Goal: Find specific page/section: Find specific page/section

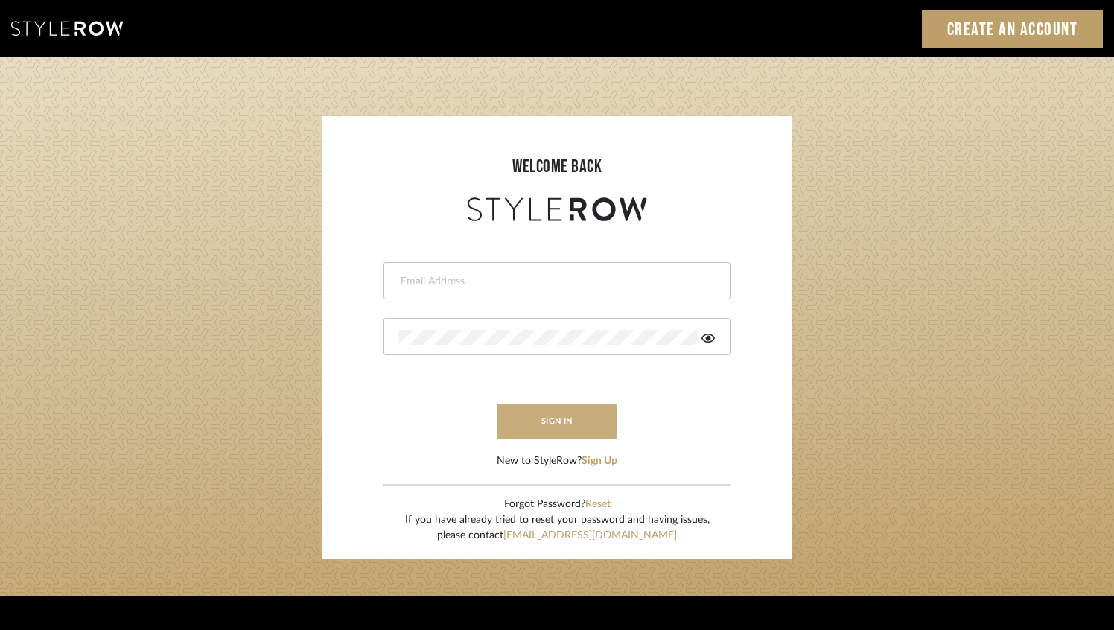
type input "sanam@luxedesignny.com"
click at [592, 407] on button "sign in" at bounding box center [556, 421] width 119 height 35
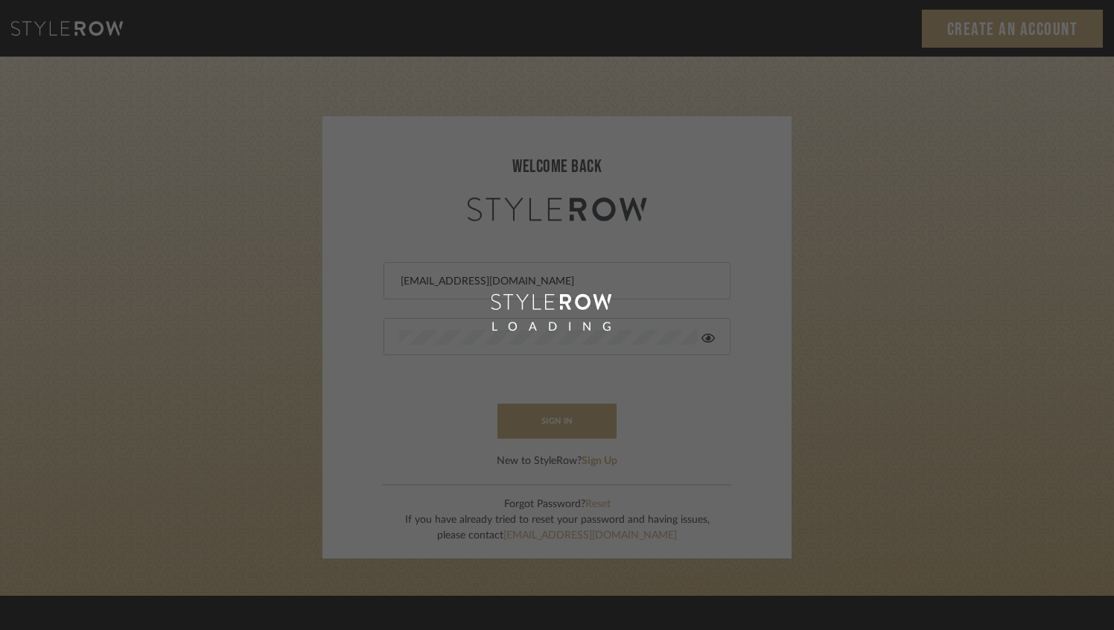
click at [593, 414] on div "LOADING" at bounding box center [557, 315] width 1114 height 630
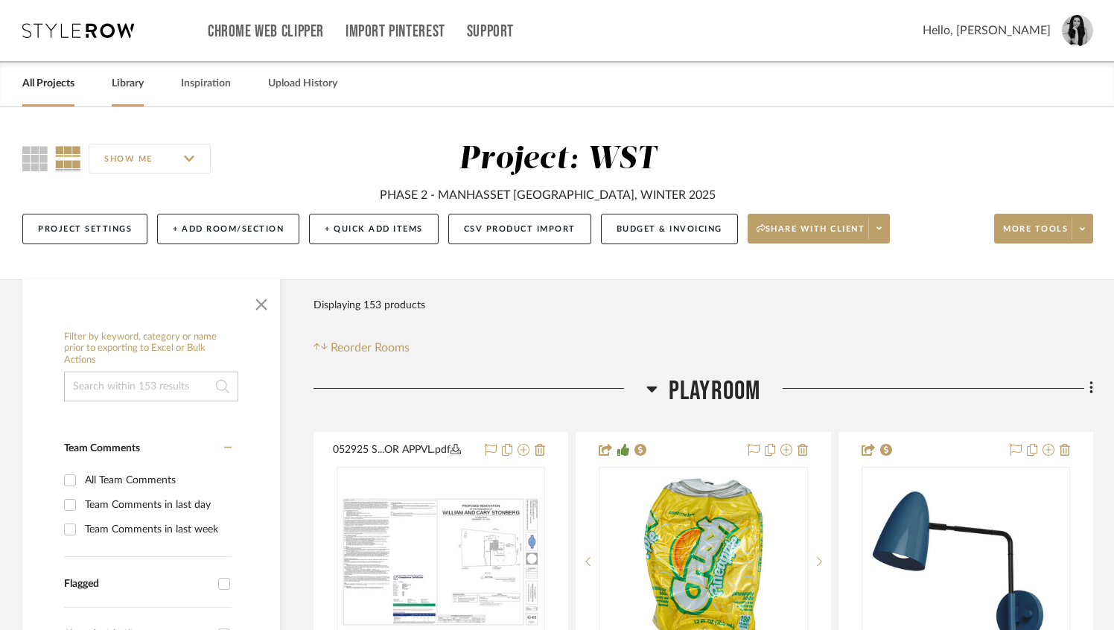
click at [125, 87] on link "Library" at bounding box center [128, 84] width 32 height 20
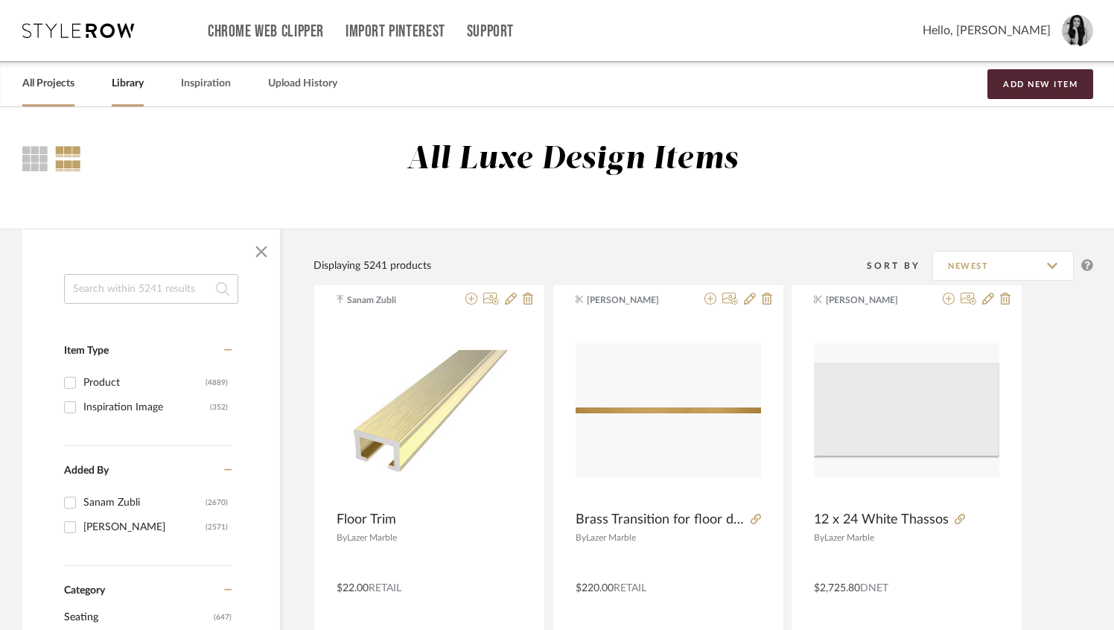
click at [44, 88] on link "All Projects" at bounding box center [48, 84] width 52 height 20
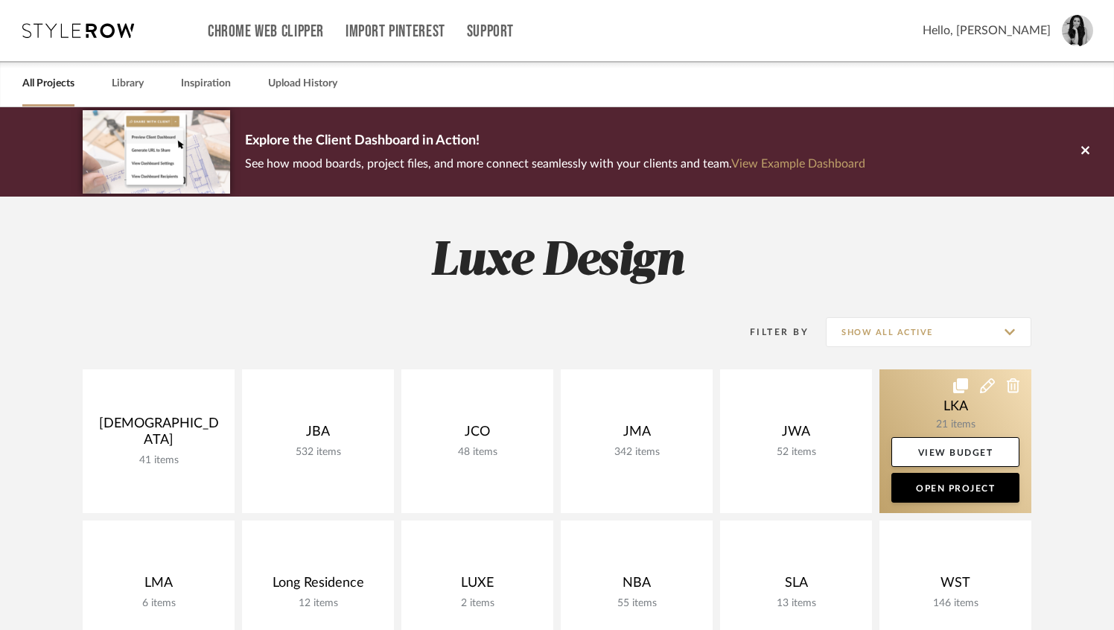
click at [929, 413] on link at bounding box center [955, 441] width 152 height 144
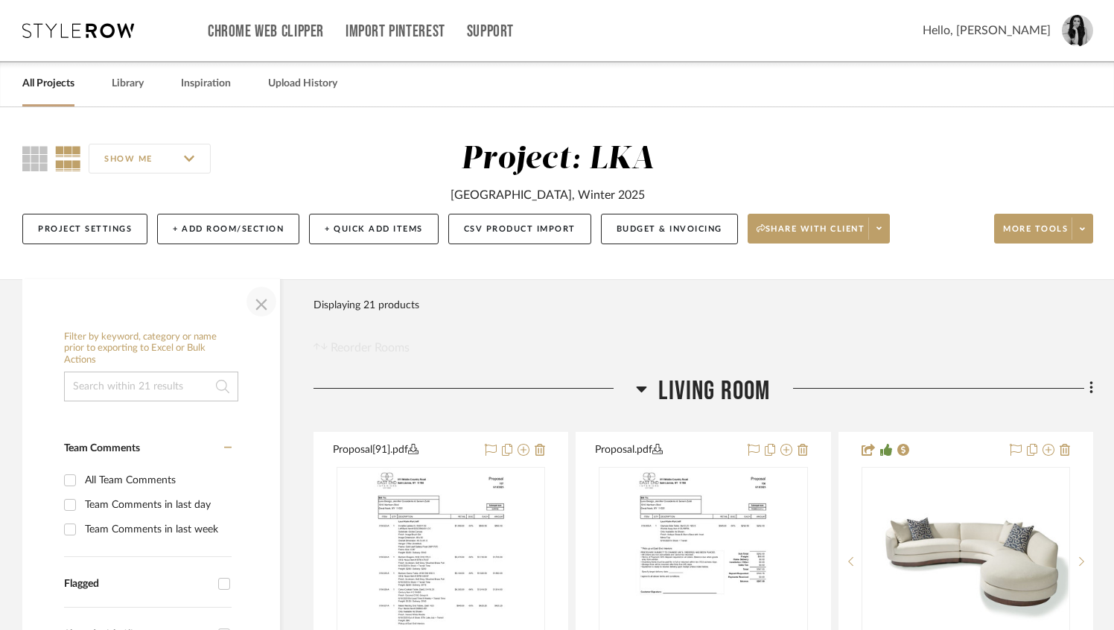
click at [261, 294] on span "button" at bounding box center [261, 302] width 36 height 36
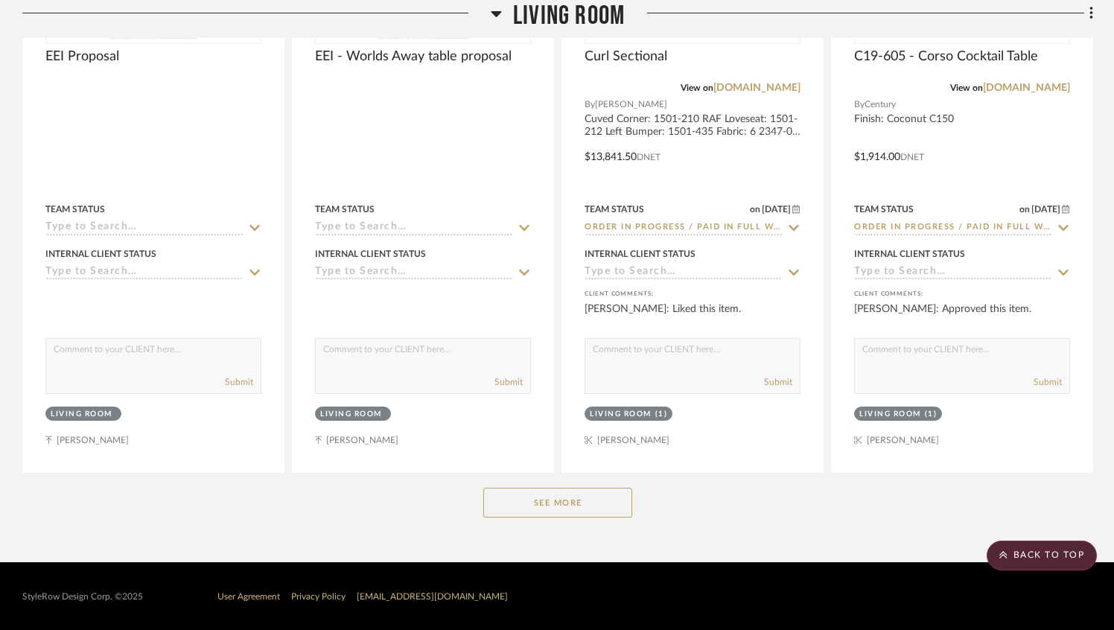
scroll to position [613, 0]
click at [530, 510] on button "See More" at bounding box center [557, 502] width 149 height 30
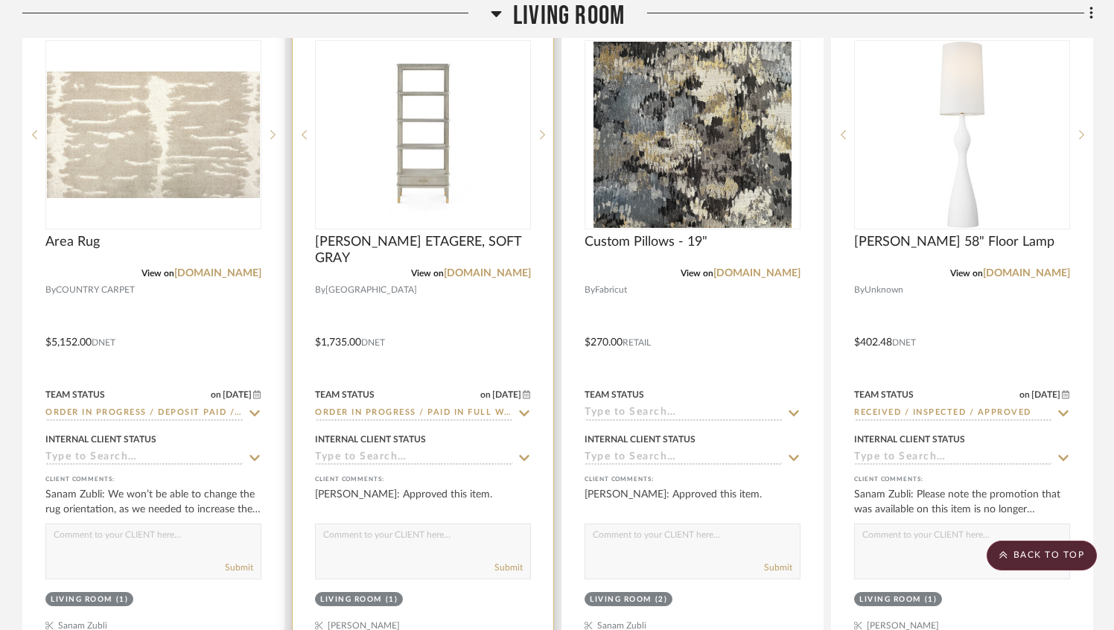
scroll to position [1089, 0]
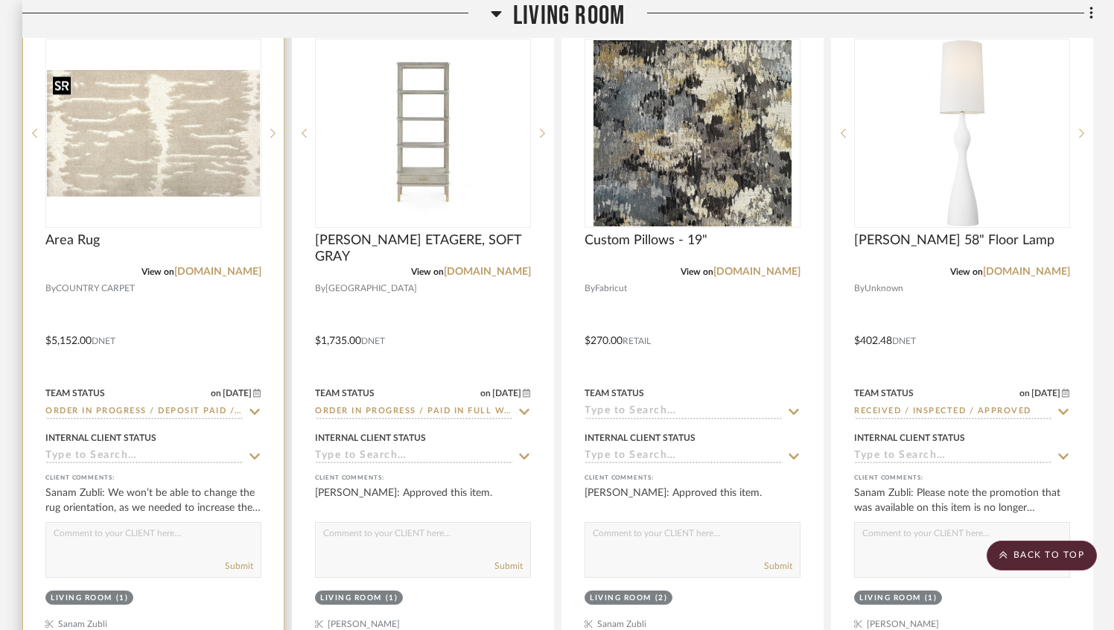
click at [208, 145] on img "0" at bounding box center [153, 133] width 213 height 127
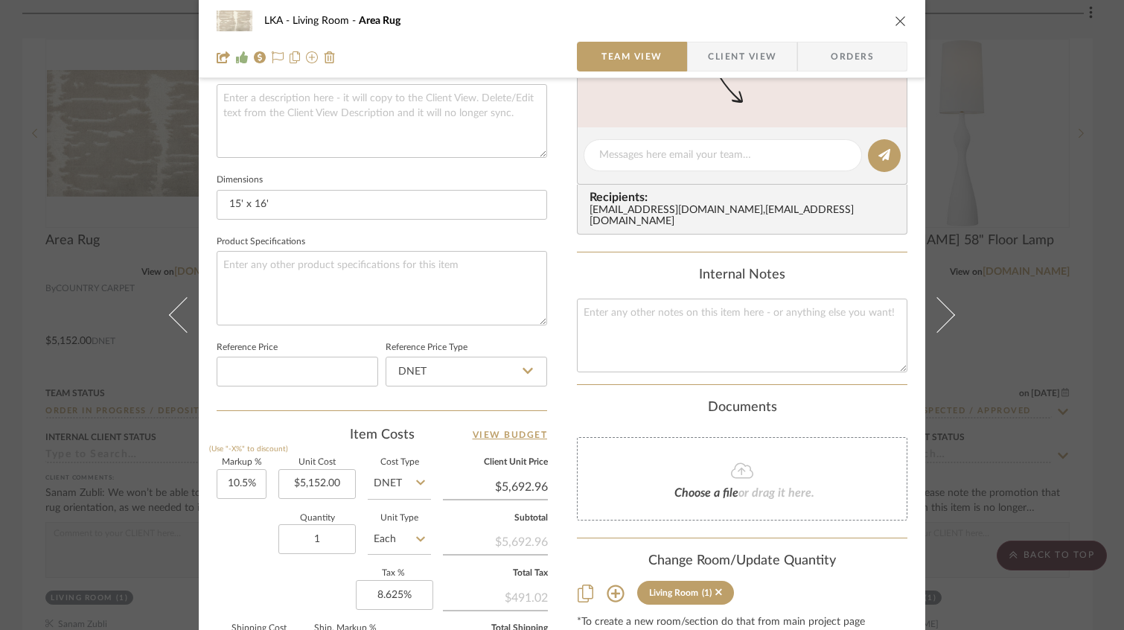
scroll to position [275, 0]
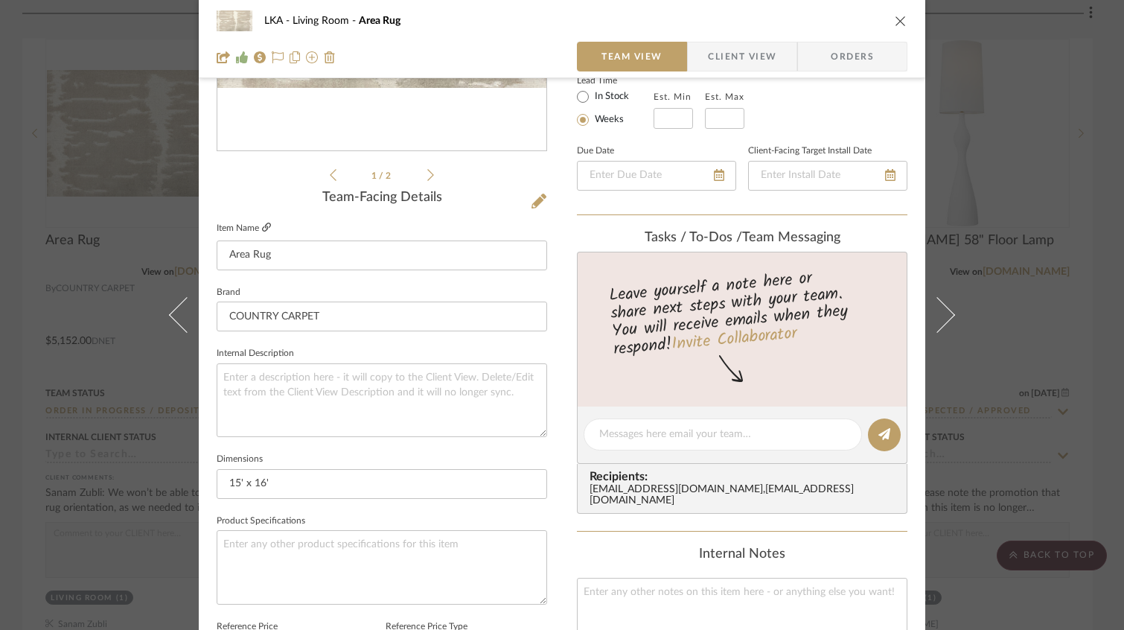
click at [262, 226] on icon at bounding box center [266, 227] width 9 height 9
click at [895, 21] on icon "close" at bounding box center [901, 21] width 12 height 12
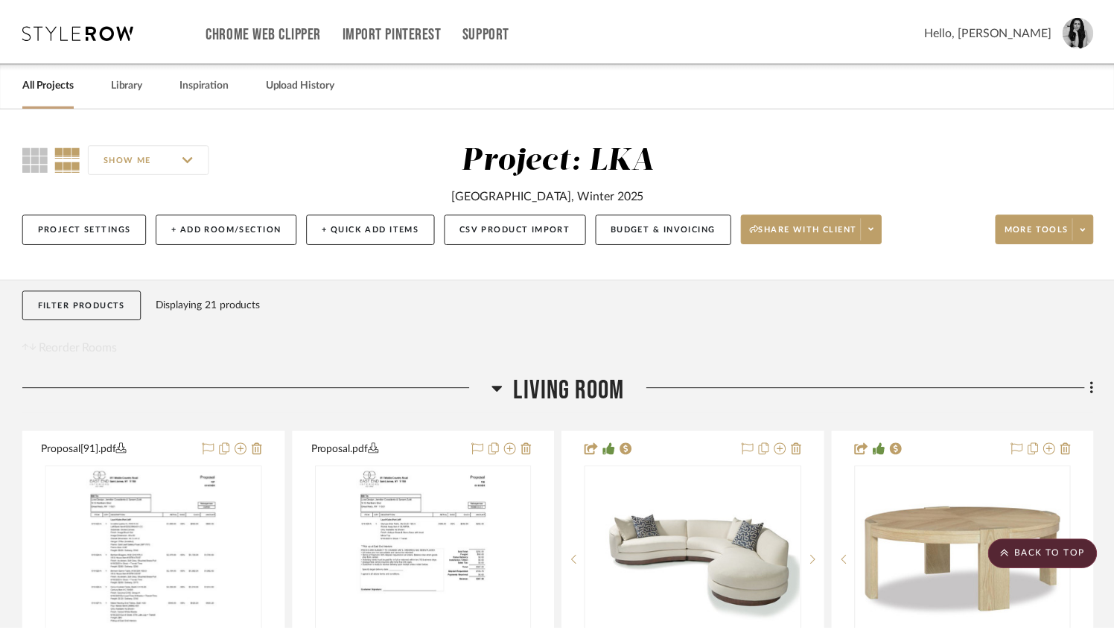
scroll to position [1089, 0]
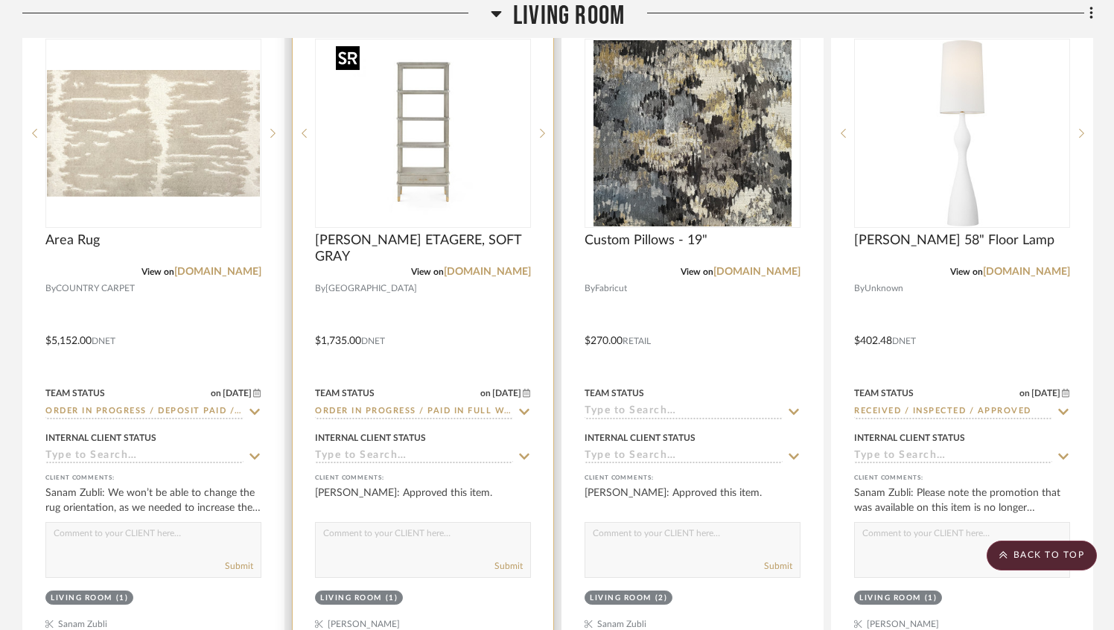
click at [451, 196] on img "0" at bounding box center [423, 133] width 186 height 186
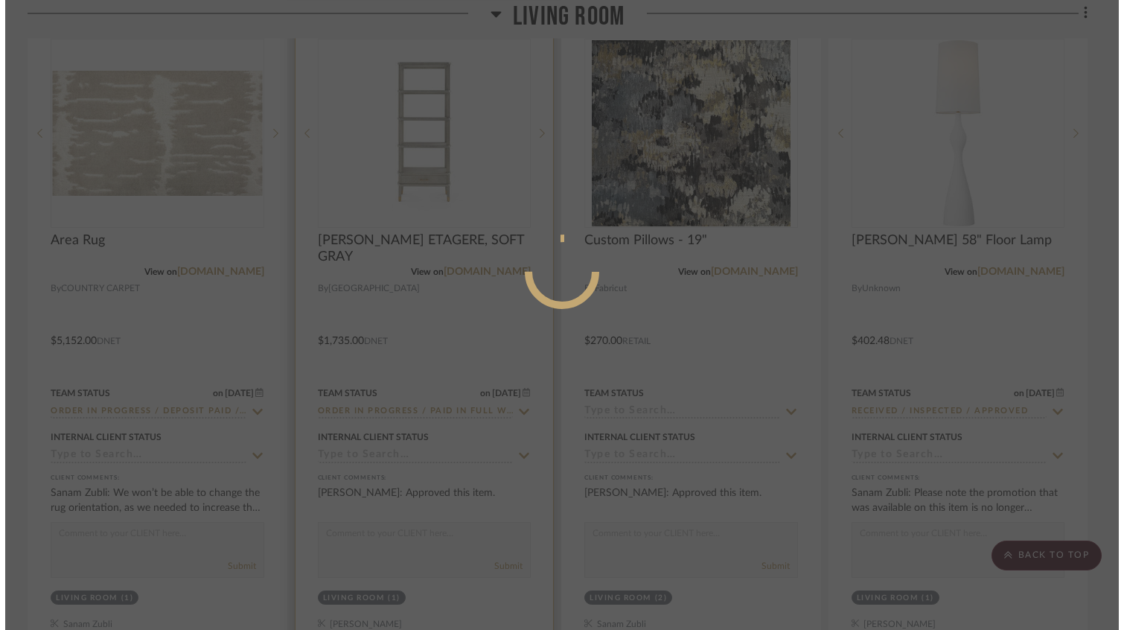
scroll to position [0, 0]
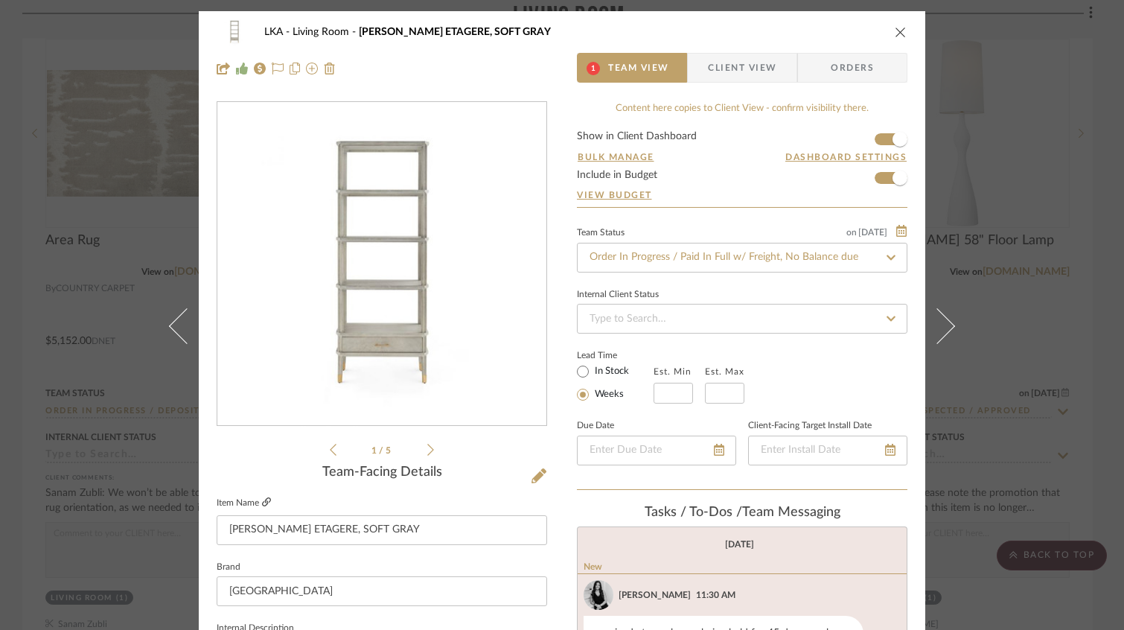
click at [263, 501] on icon at bounding box center [266, 501] width 9 height 9
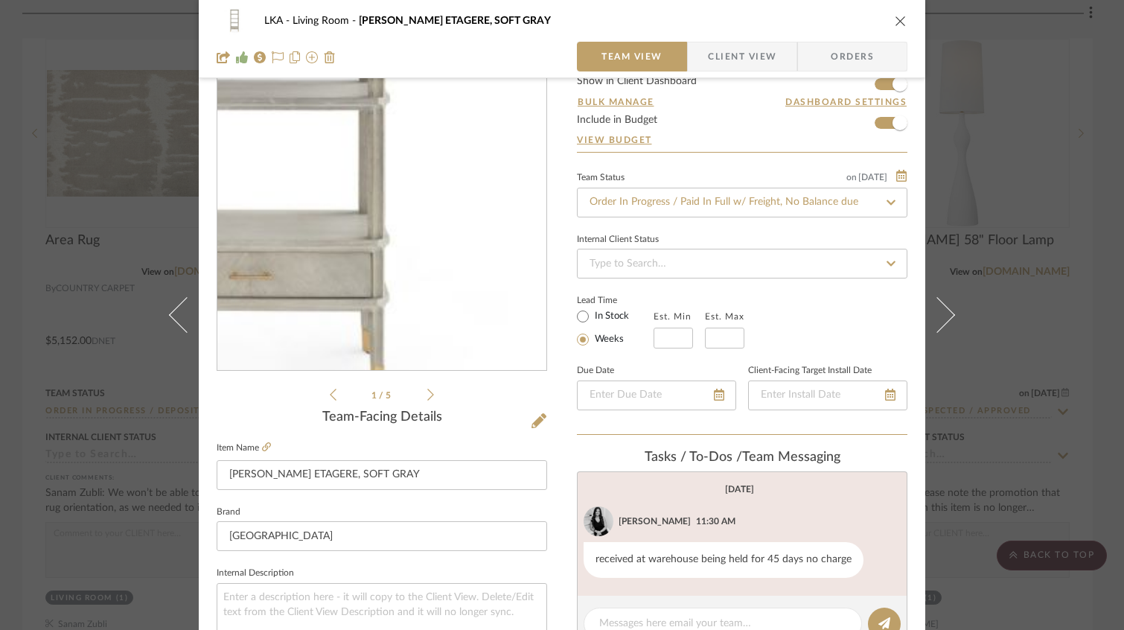
scroll to position [86, 0]
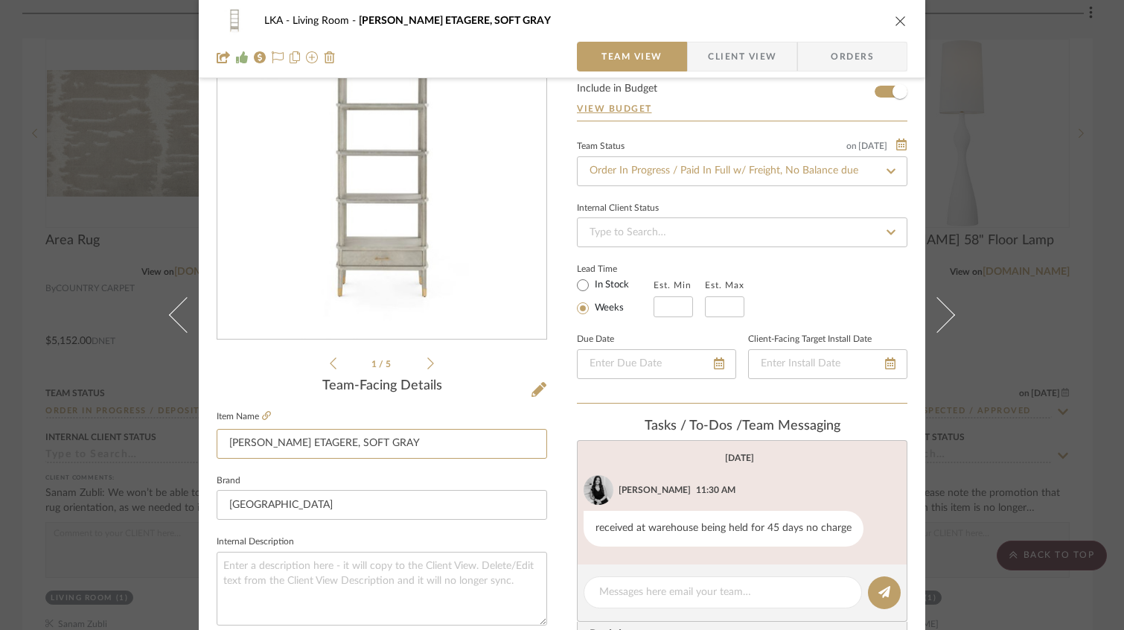
drag, startPoint x: 320, startPoint y: 446, endPoint x: 197, endPoint y: 439, distance: 123.8
click at [199, 439] on div "LKA Living Room [PERSON_NAME] ETAGERE, SOFT GRAY Team View Client View Orders 1…" at bounding box center [562, 612] width 727 height 1375
click at [895, 19] on icon "close" at bounding box center [901, 21] width 12 height 12
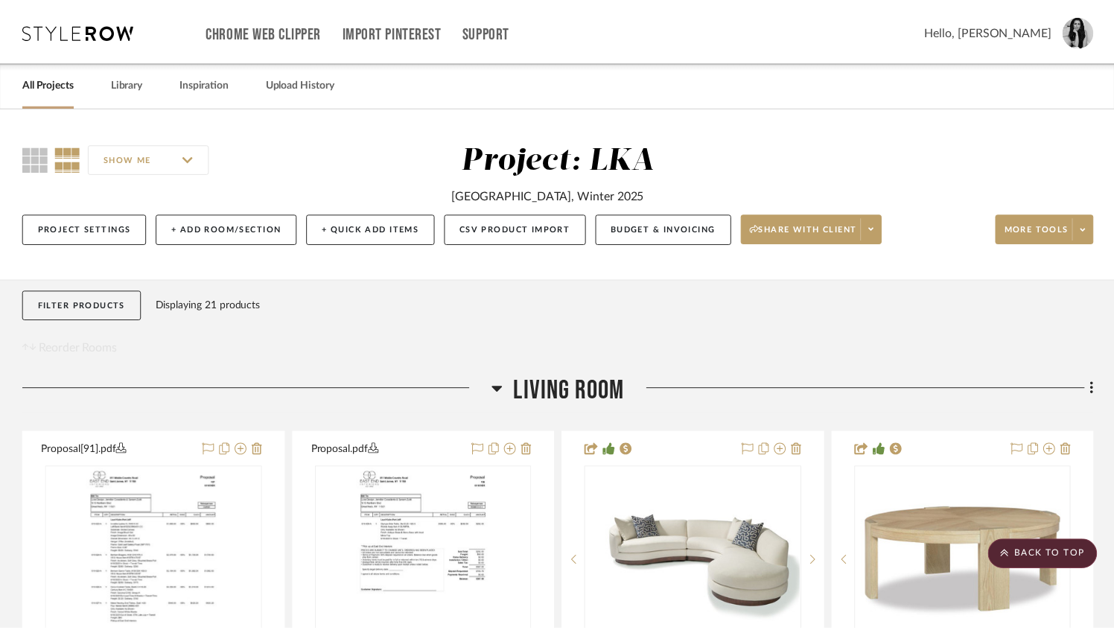
scroll to position [1089, 0]
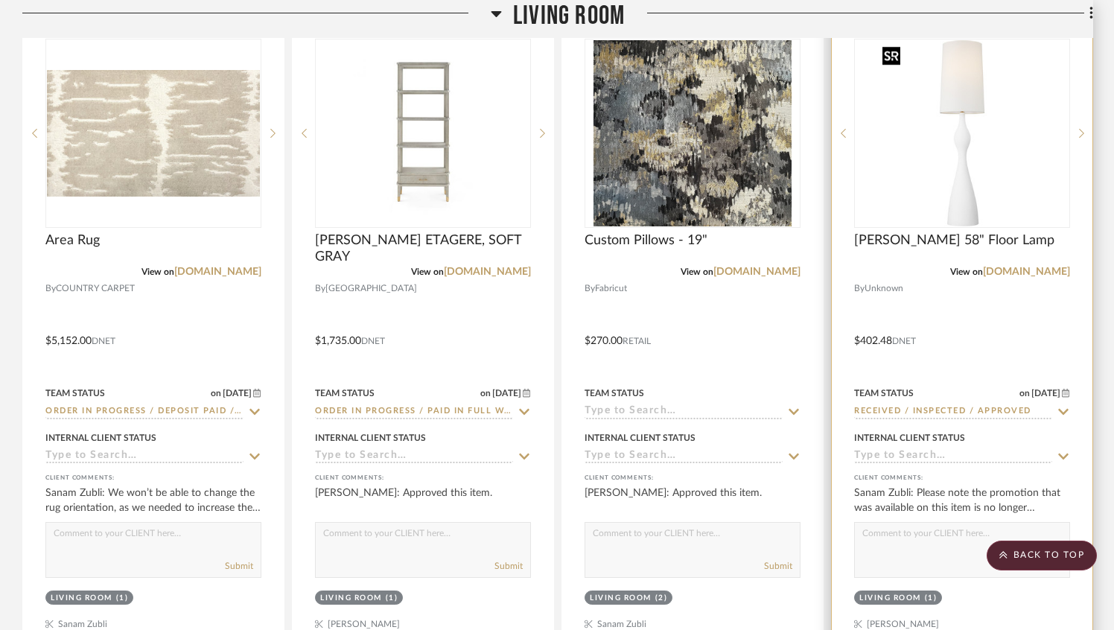
click at [984, 165] on img "0" at bounding box center [961, 133] width 171 height 186
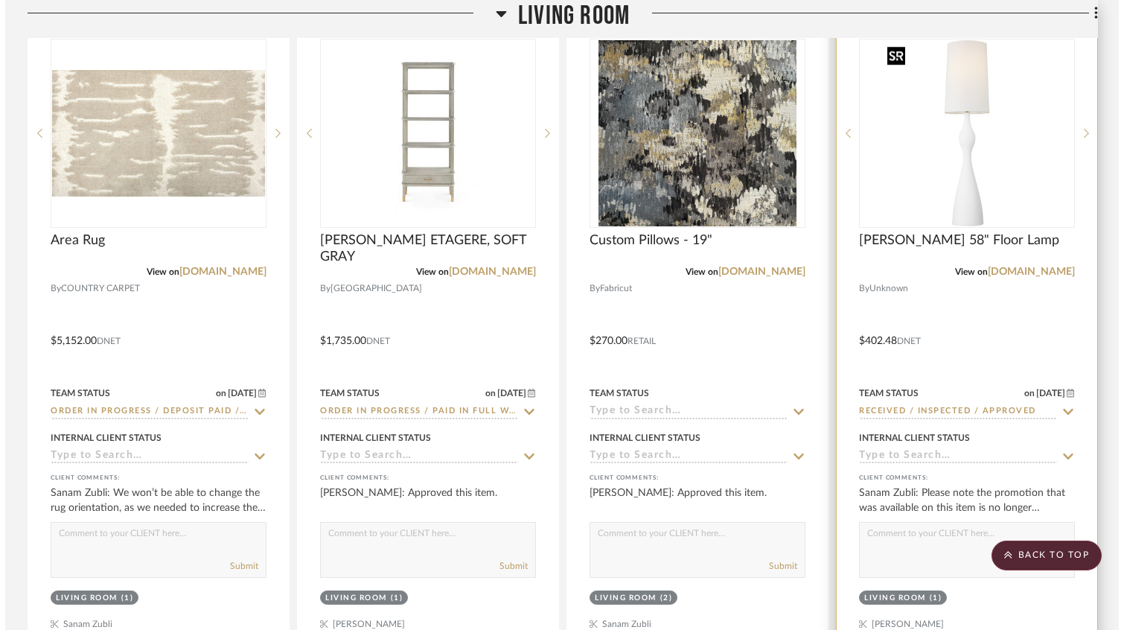
scroll to position [0, 0]
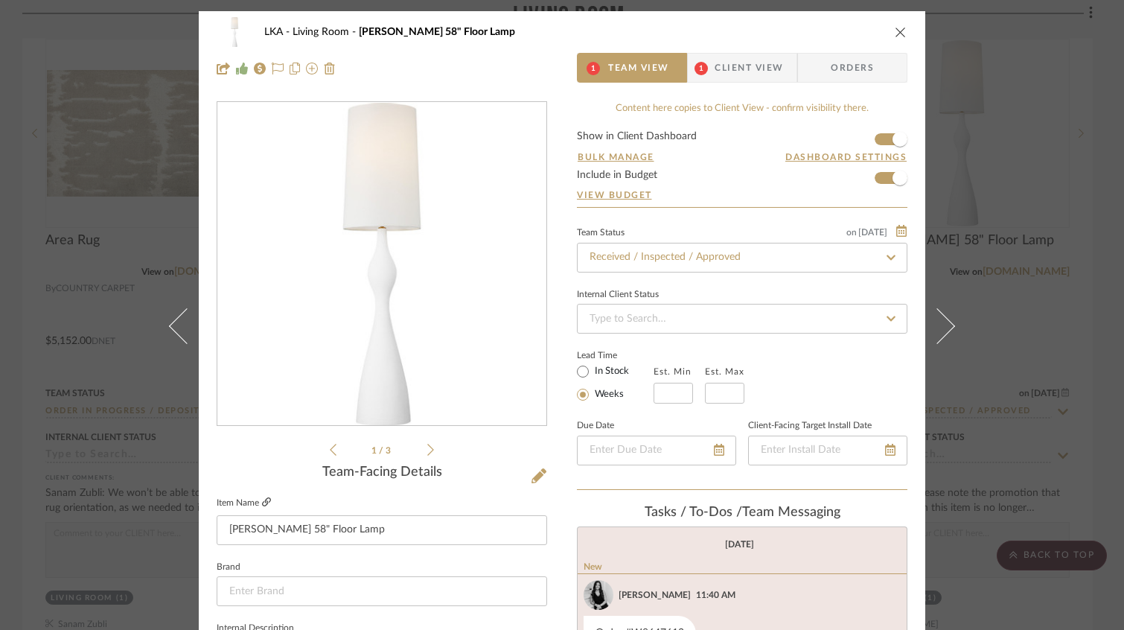
click at [262, 499] on icon at bounding box center [266, 501] width 9 height 9
drag, startPoint x: 392, startPoint y: 533, endPoint x: 208, endPoint y: 523, distance: 184.2
click at [896, 32] on icon "close" at bounding box center [901, 32] width 12 height 12
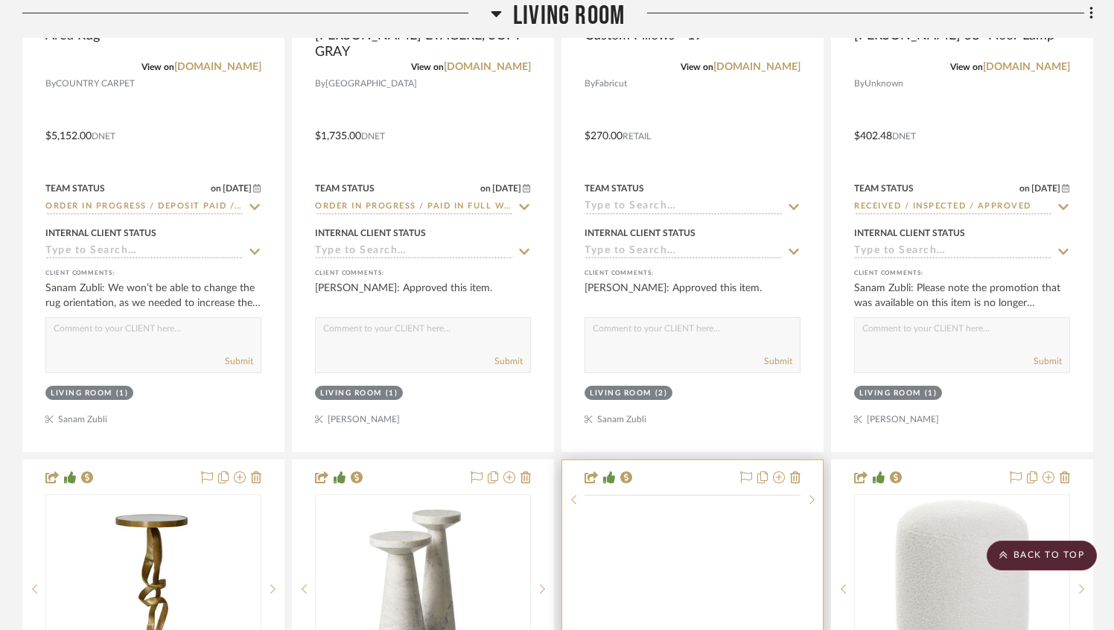
scroll to position [1689, 0]
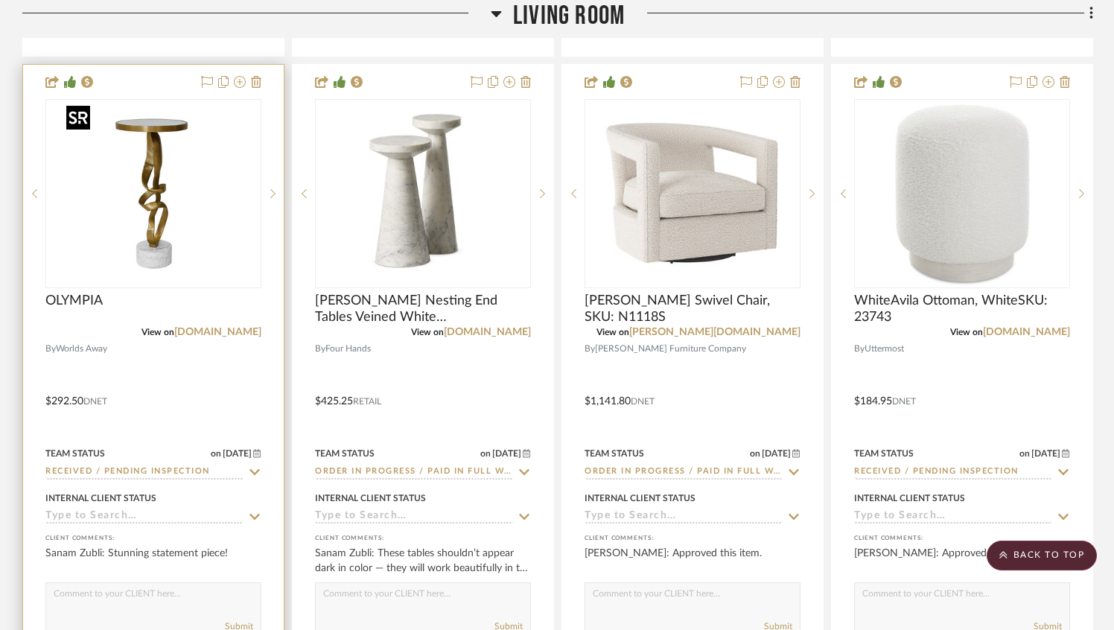
click at [0, 0] on img at bounding box center [0, 0] width 0 height 0
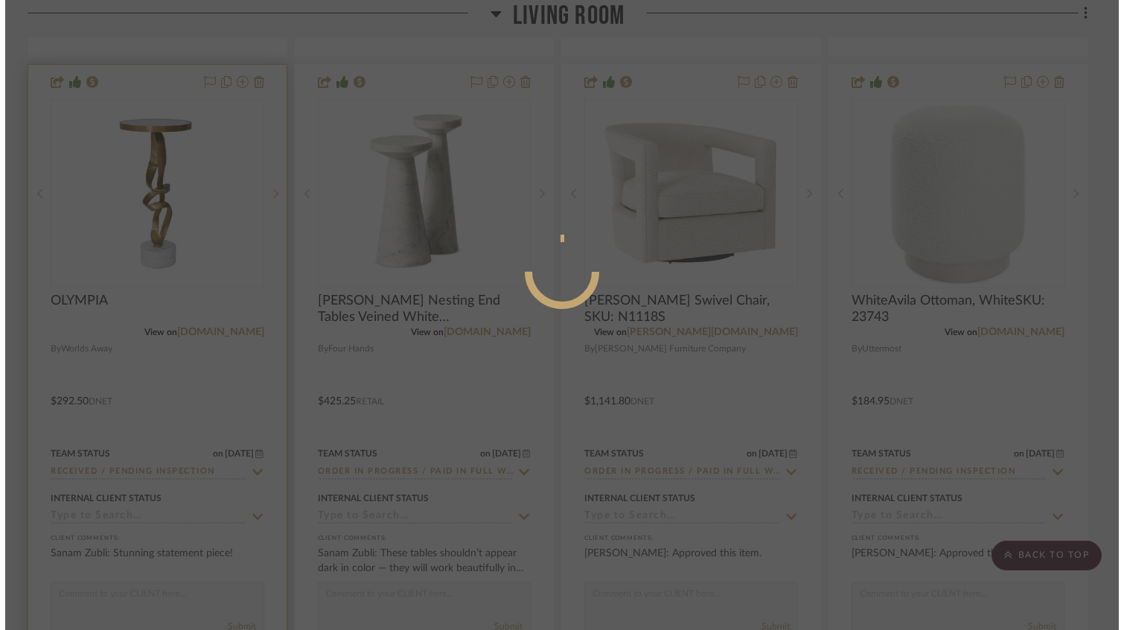
scroll to position [0, 0]
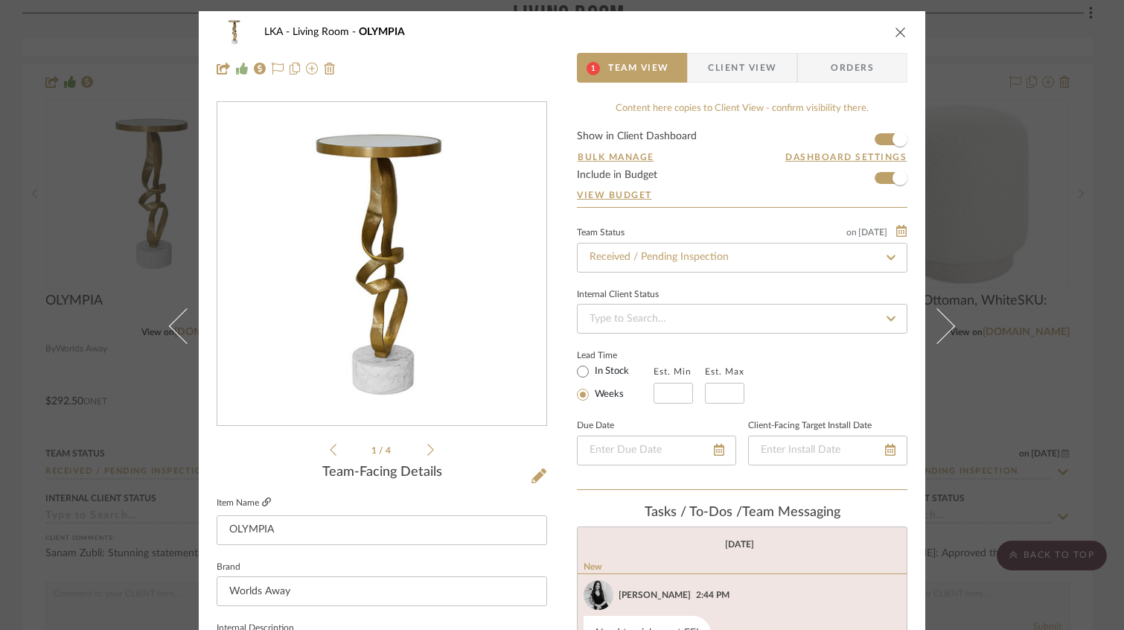
click at [266, 501] on icon at bounding box center [266, 501] width 9 height 9
click at [890, 22] on div "LKA Living Room OLYMPIA" at bounding box center [562, 32] width 691 height 30
click at [895, 29] on icon "close" at bounding box center [901, 32] width 12 height 12
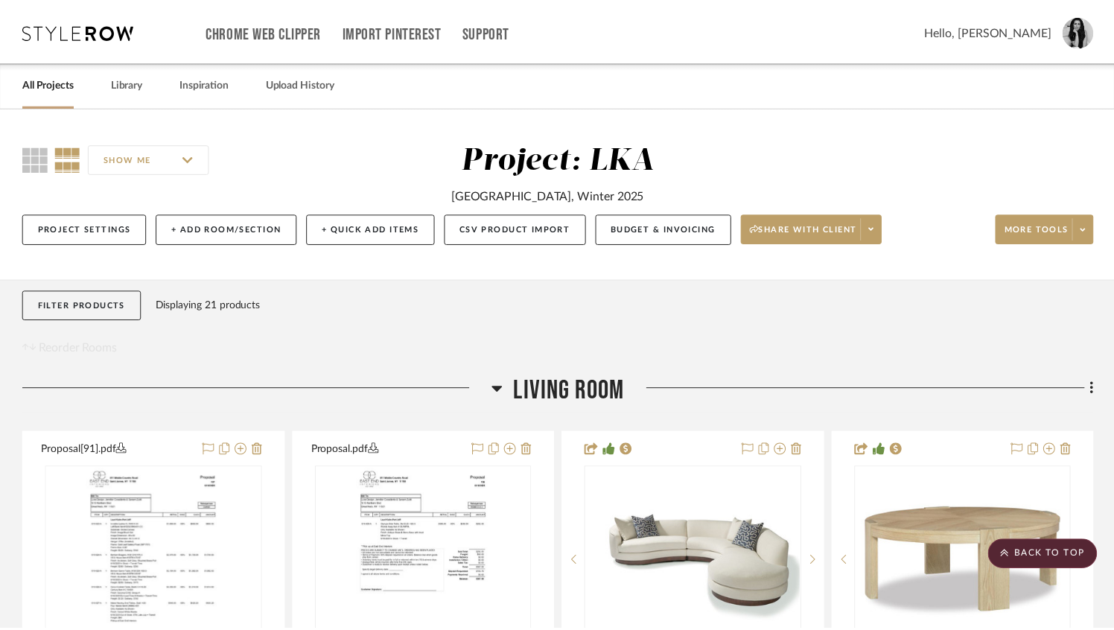
scroll to position [1689, 0]
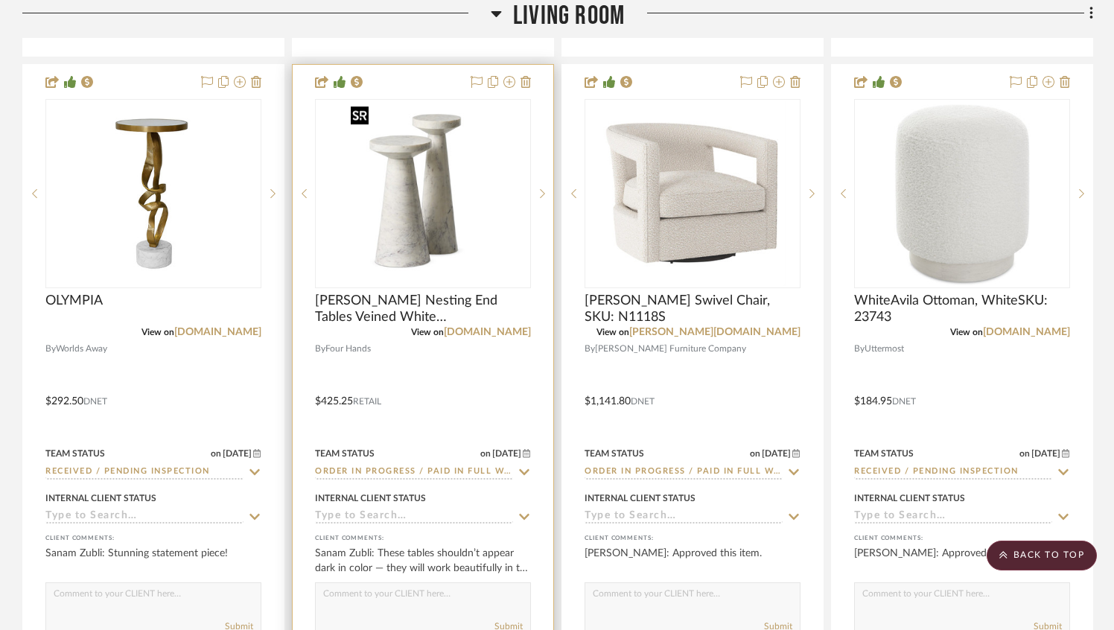
click at [453, 261] on img "0" at bounding box center [423, 194] width 156 height 186
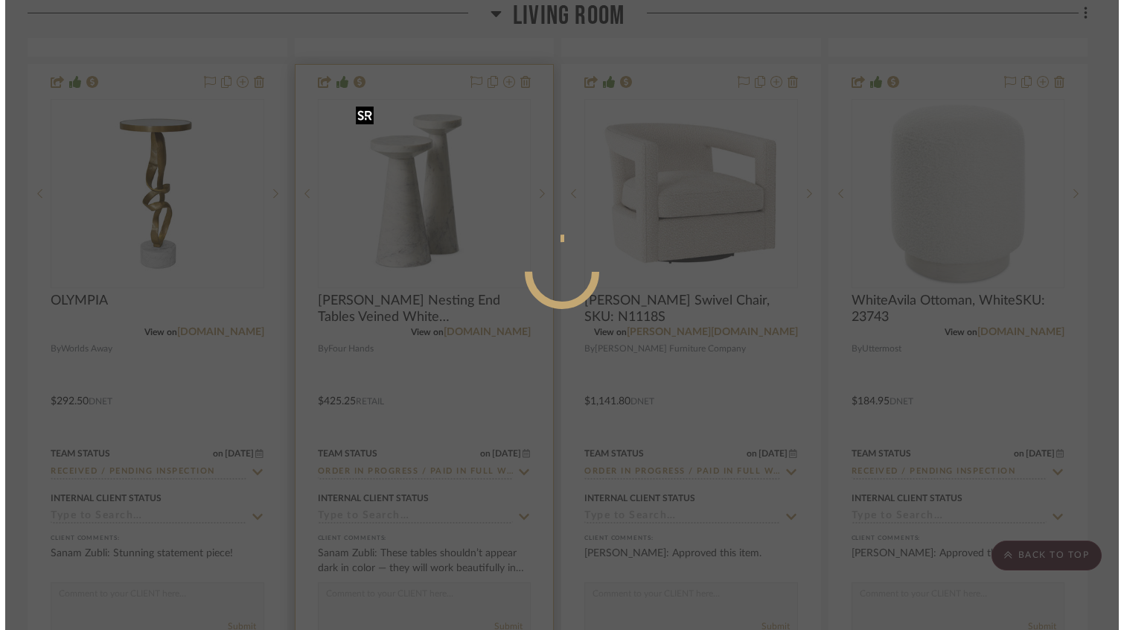
scroll to position [0, 0]
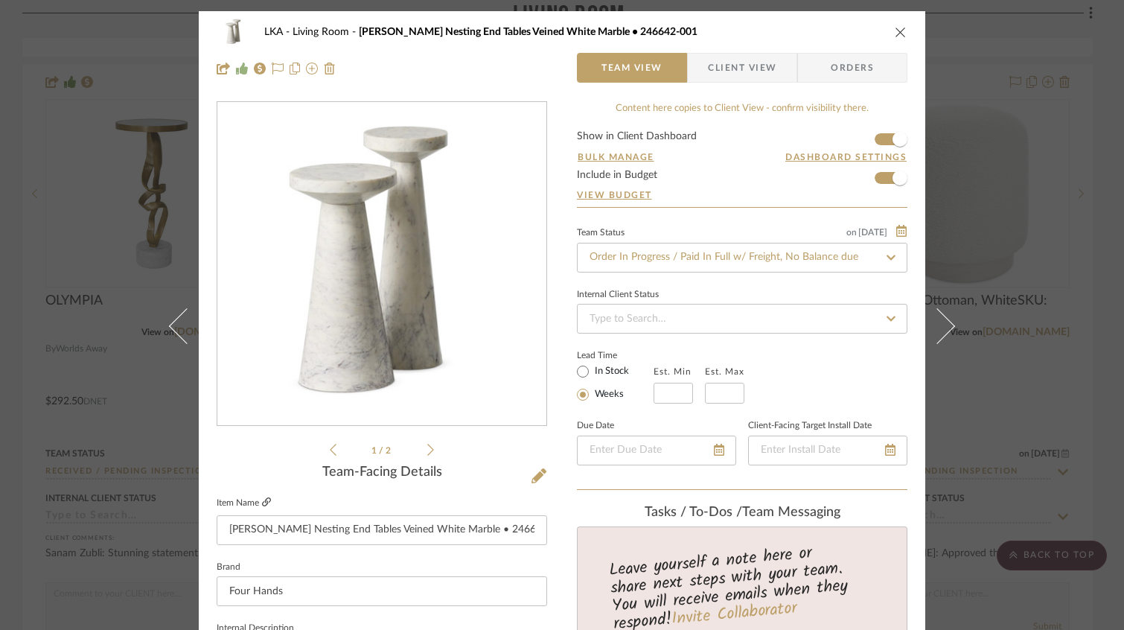
click at [262, 504] on icon at bounding box center [266, 501] width 9 height 9
click at [897, 34] on icon "close" at bounding box center [901, 32] width 12 height 12
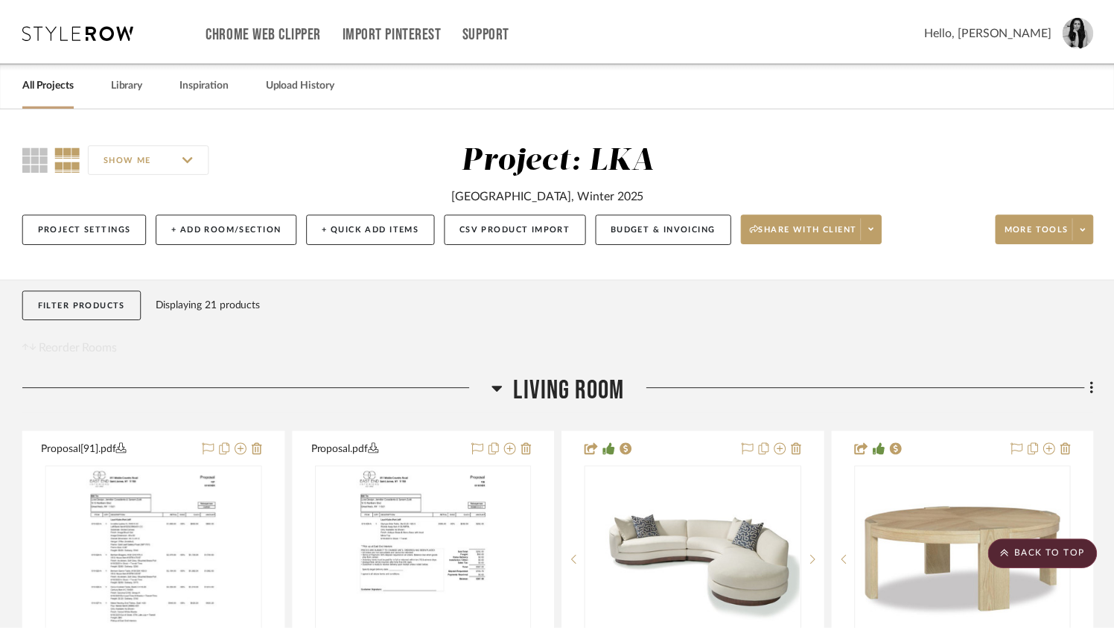
scroll to position [1689, 0]
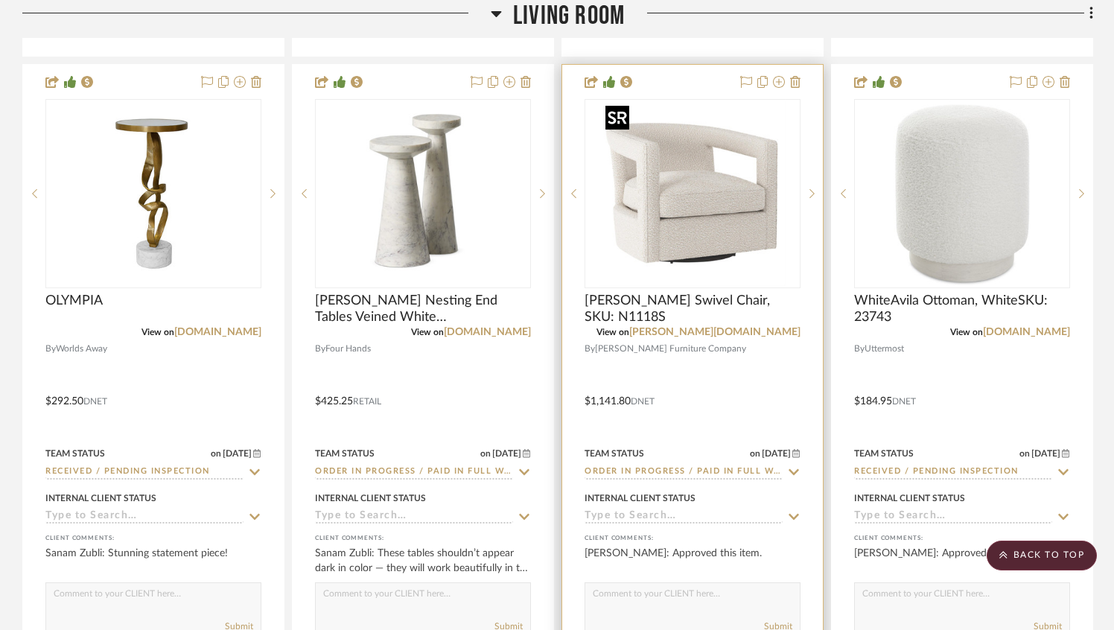
click at [756, 243] on img "0" at bounding box center [692, 194] width 186 height 186
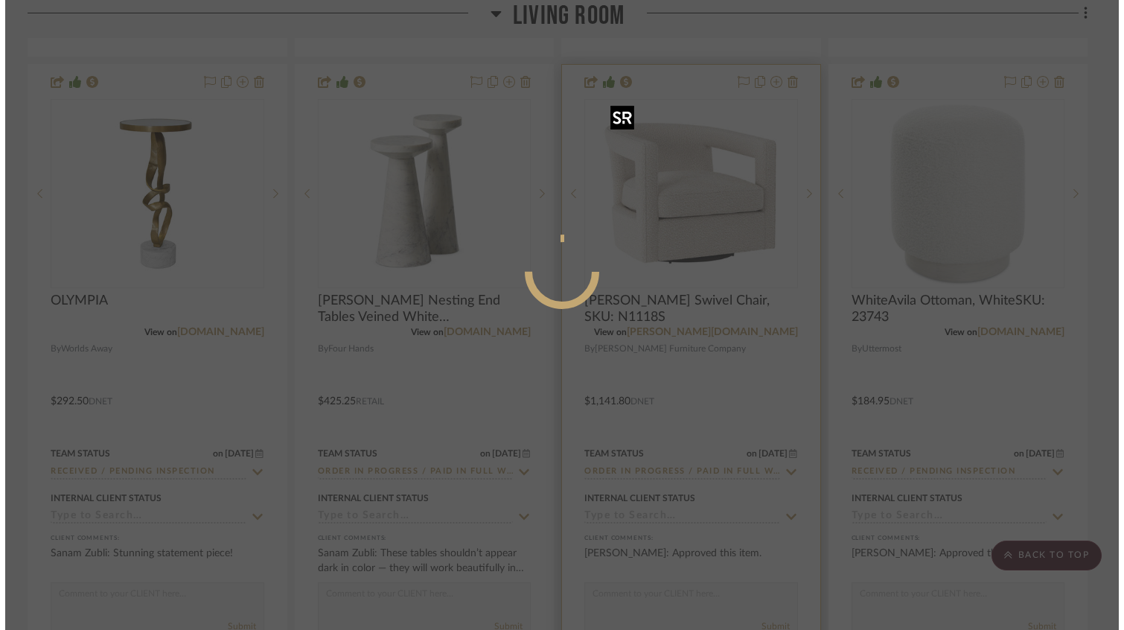
scroll to position [0, 0]
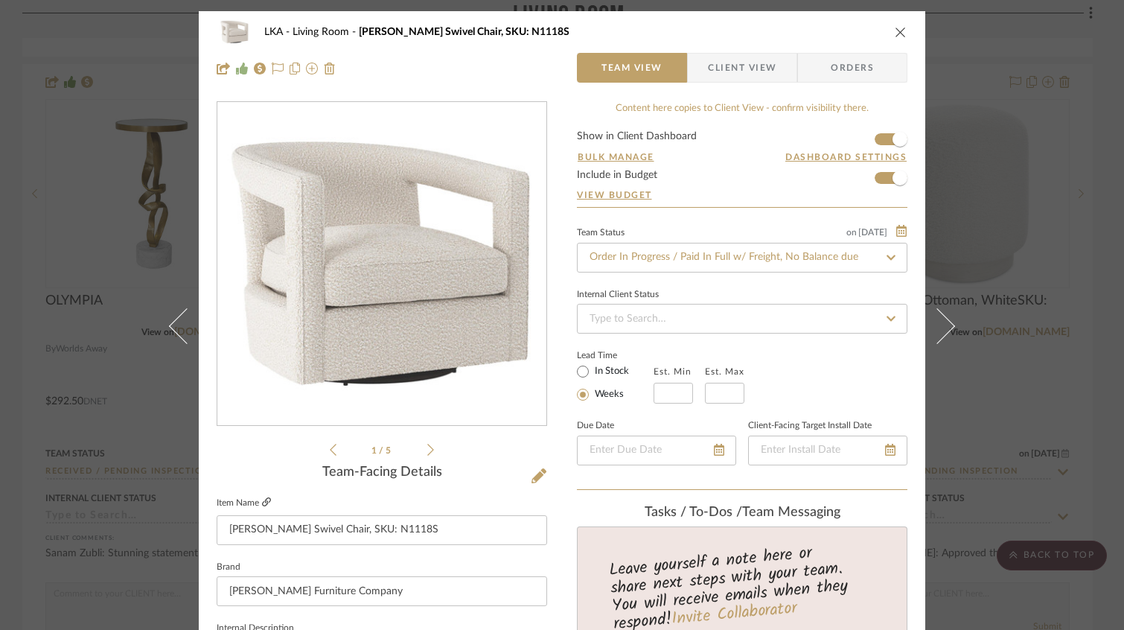
click at [262, 502] on icon at bounding box center [266, 501] width 9 height 9
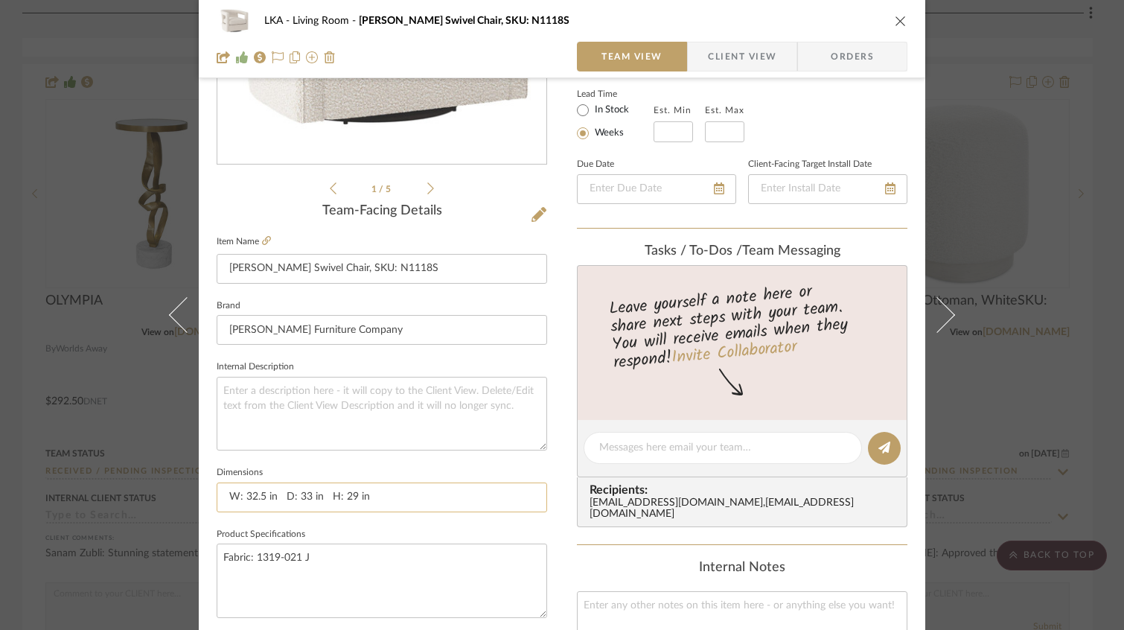
scroll to position [532, 0]
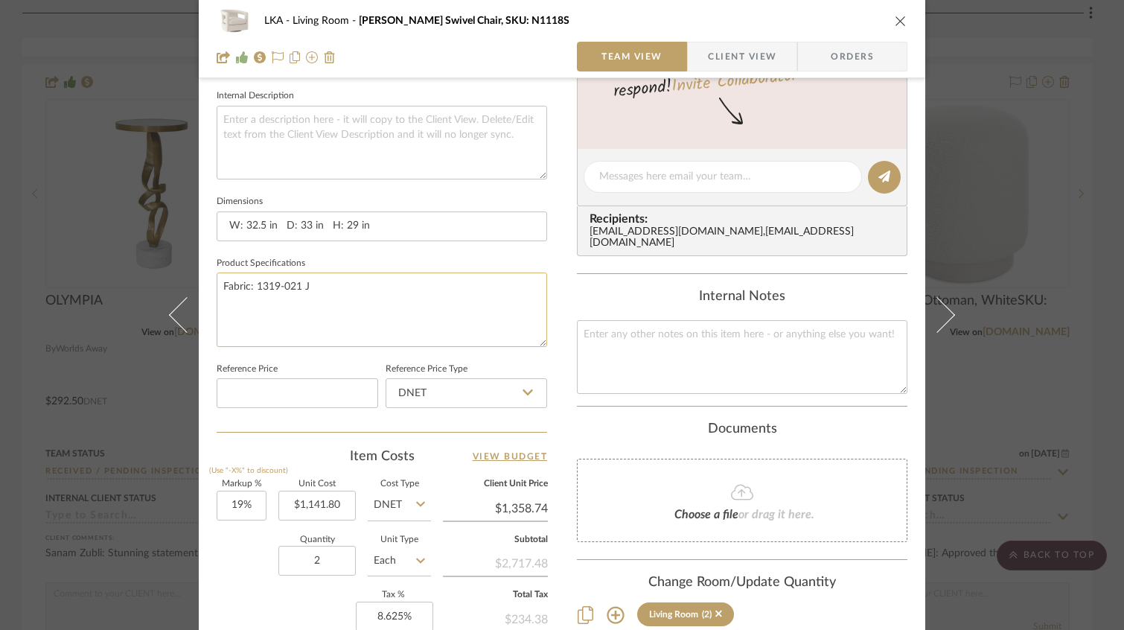
drag, startPoint x: 313, startPoint y: 279, endPoint x: 268, endPoint y: 275, distance: 44.9
click at [268, 275] on textarea "Fabric: 1319-021 J" at bounding box center [382, 310] width 331 height 74
click at [265, 284] on textarea "Fabric: 1319-021 J" at bounding box center [382, 310] width 331 height 74
click at [309, 294] on textarea "Fabric: 1319-021 J" at bounding box center [382, 310] width 331 height 74
drag, startPoint x: 307, startPoint y: 287, endPoint x: 253, endPoint y: 286, distance: 53.6
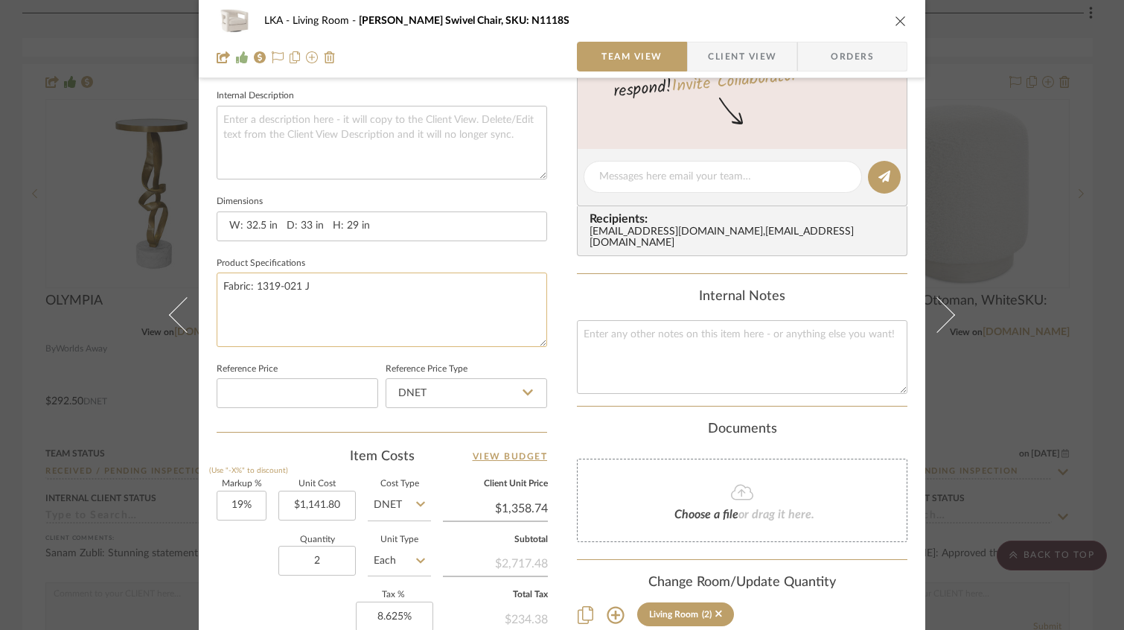
click at [253, 286] on textarea "Fabric: 1319-021 J" at bounding box center [382, 310] width 331 height 74
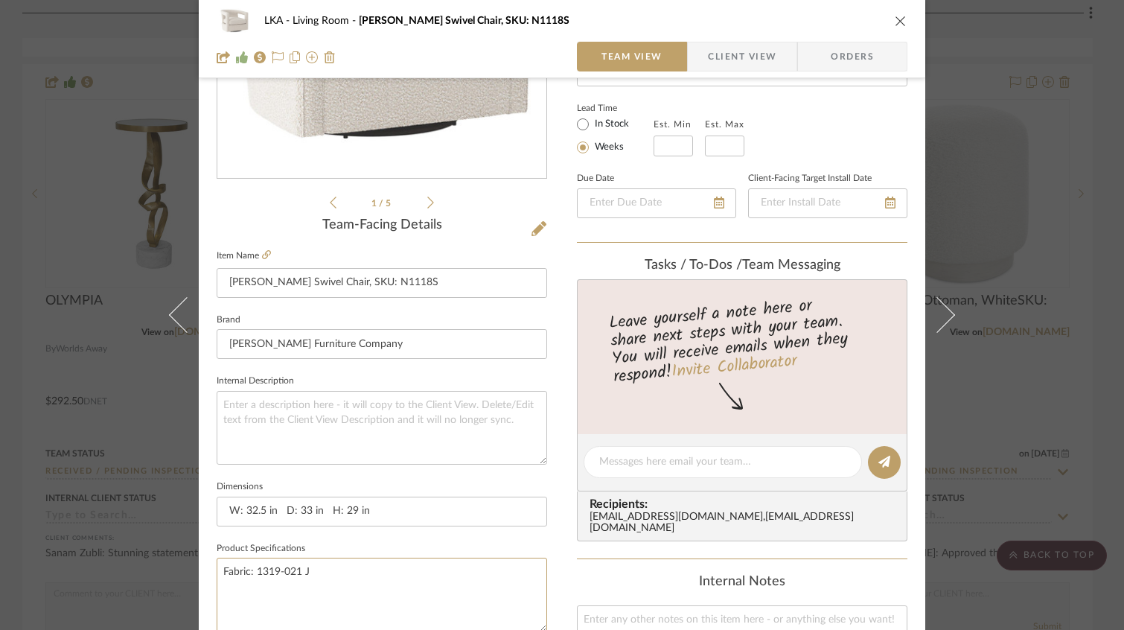
scroll to position [0, 0]
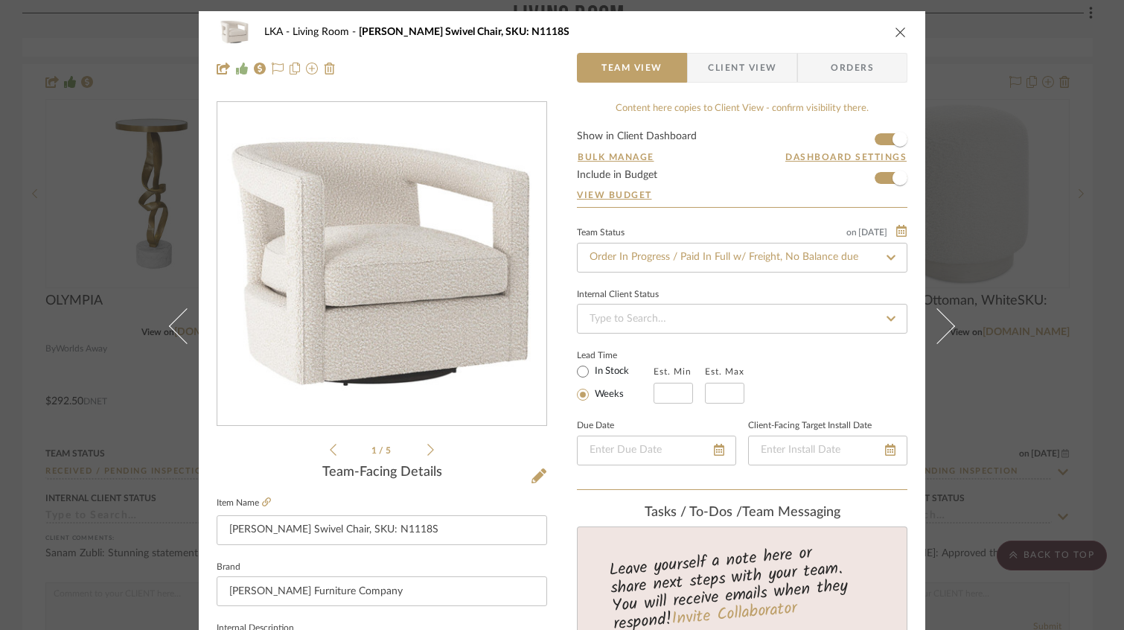
click at [895, 26] on icon "close" at bounding box center [901, 32] width 12 height 12
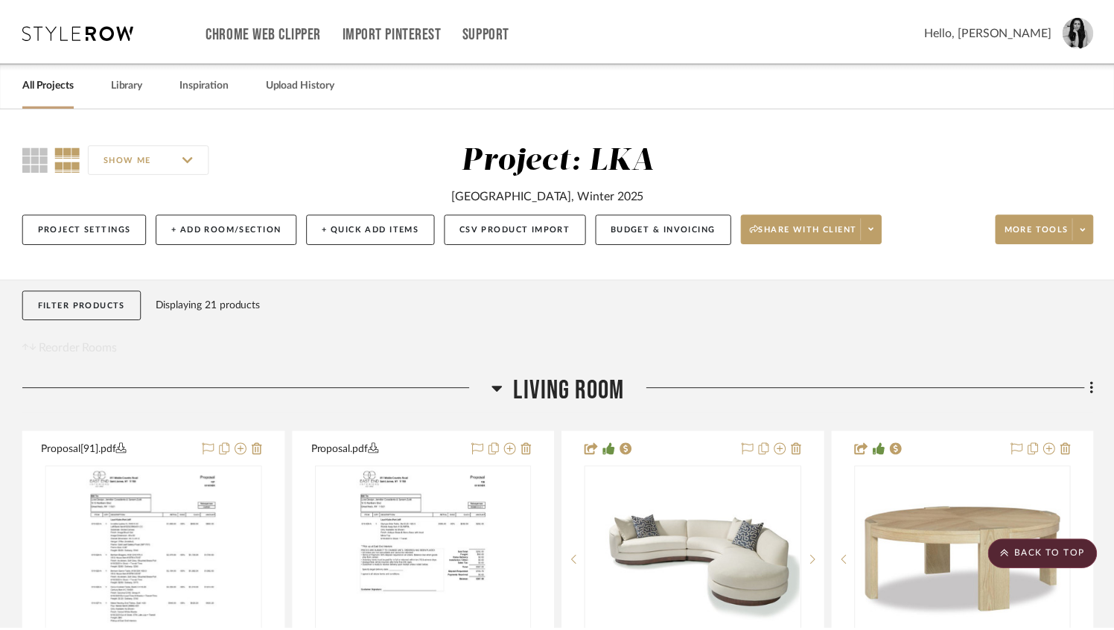
scroll to position [1689, 0]
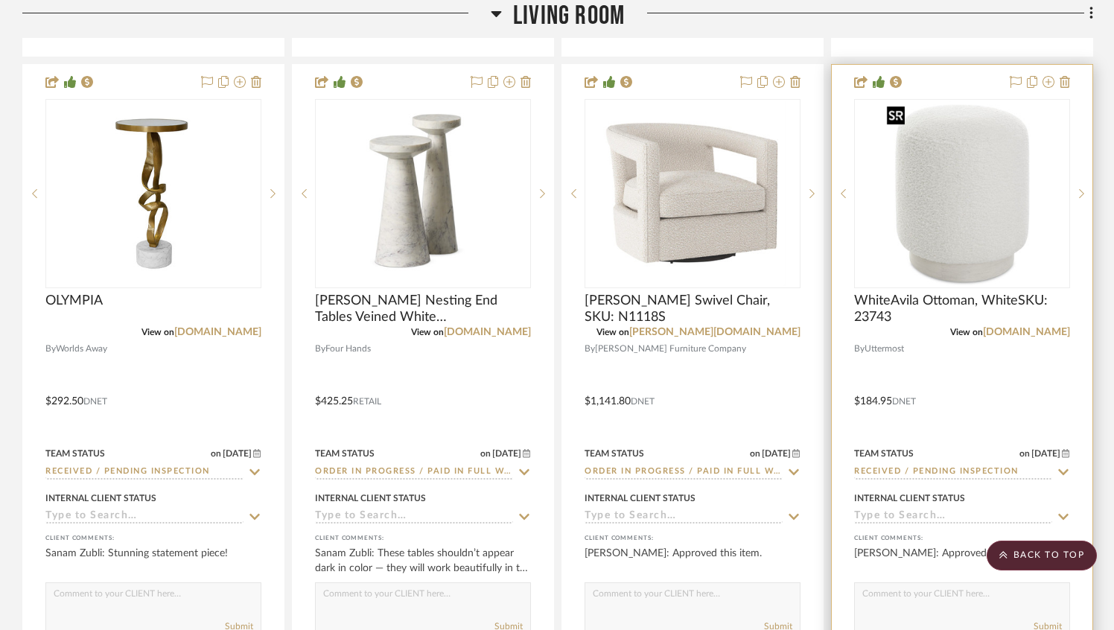
click at [0, 0] on img at bounding box center [0, 0] width 0 height 0
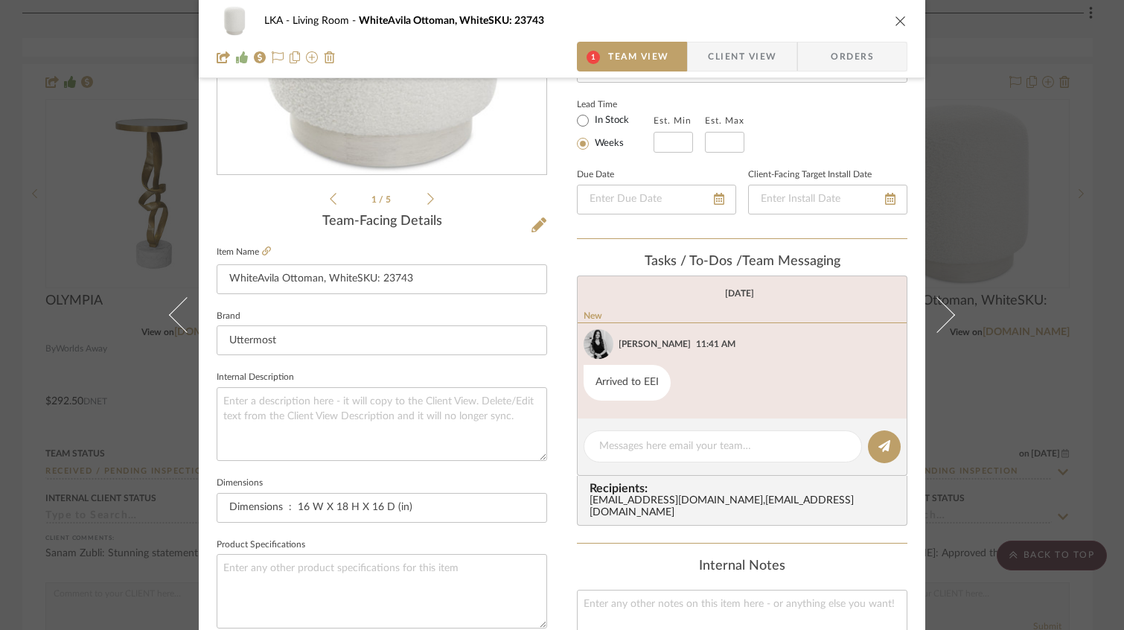
scroll to position [227, 0]
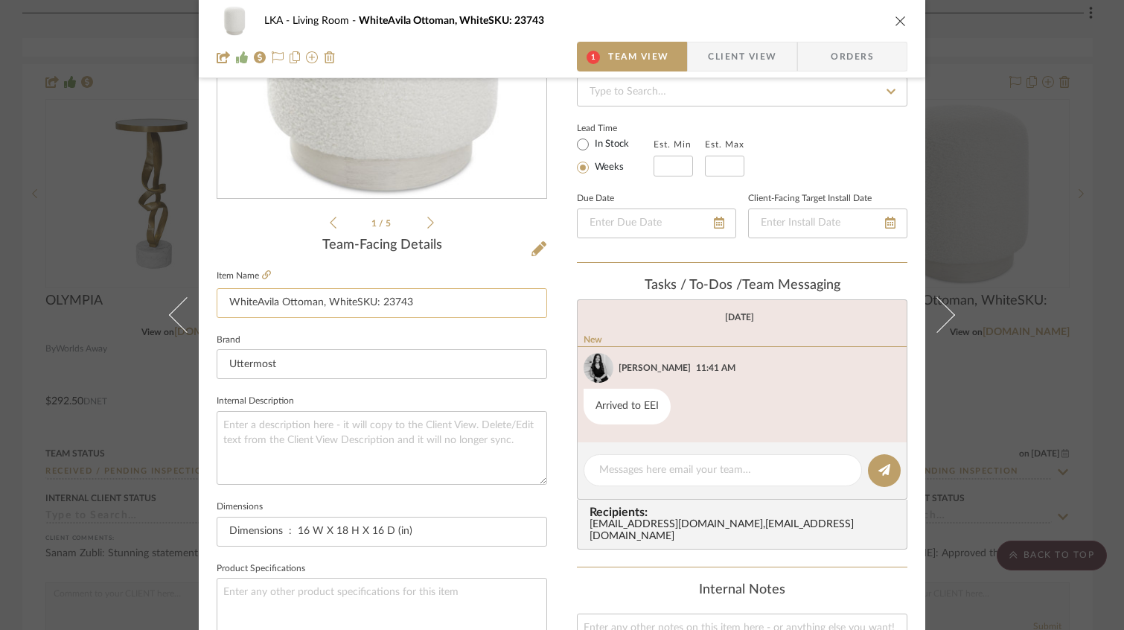
drag, startPoint x: 319, startPoint y: 302, endPoint x: 215, endPoint y: 301, distance: 103.5
click at [217, 301] on input "WhiteAvila Ottoman, WhiteSKU: 23743" at bounding box center [382, 303] width 331 height 30
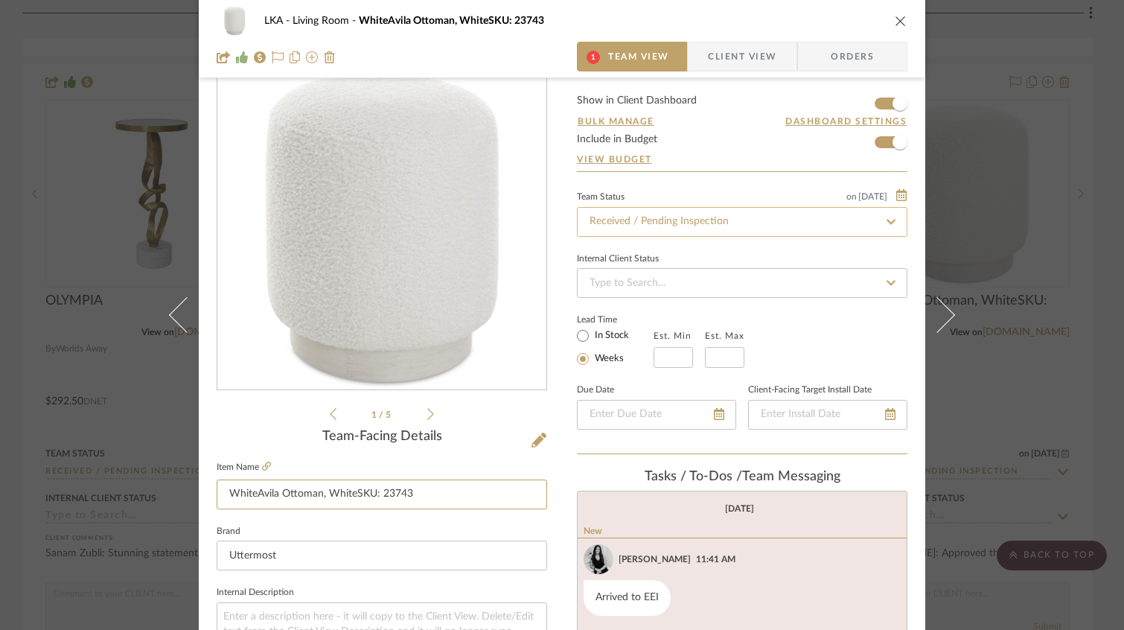
scroll to position [28, 0]
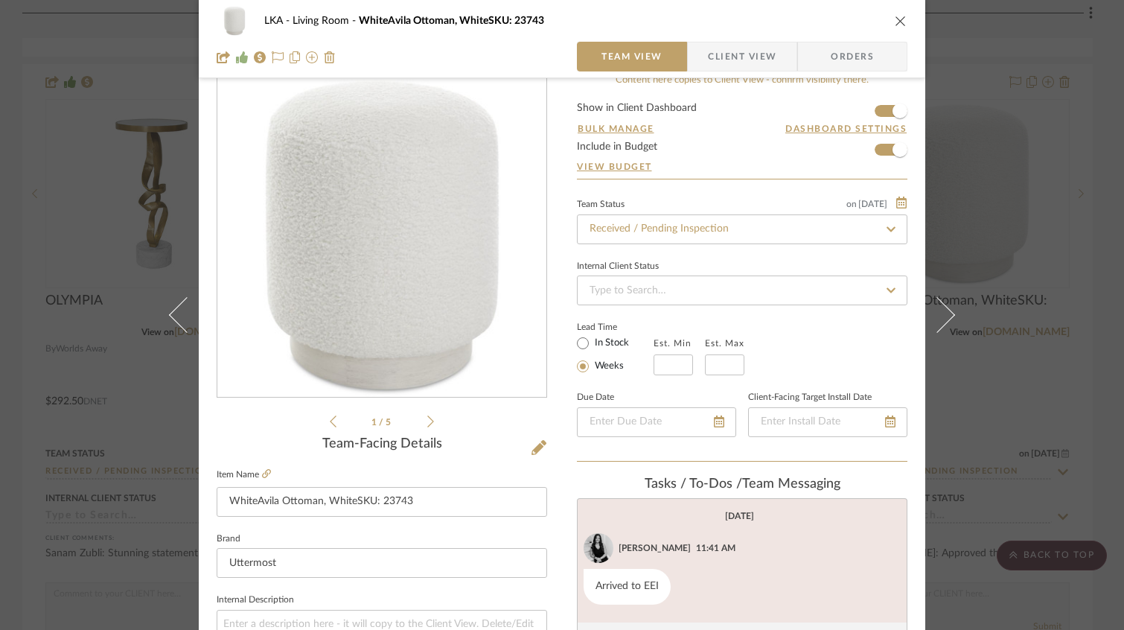
click at [895, 19] on icon "close" at bounding box center [901, 21] width 12 height 12
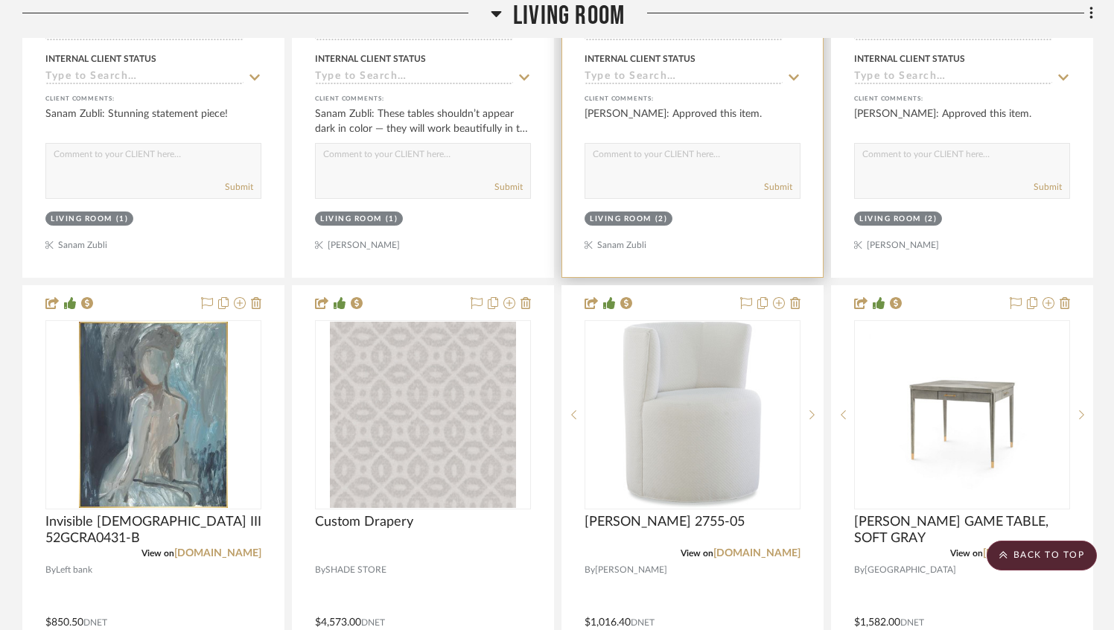
scroll to position [2392, 0]
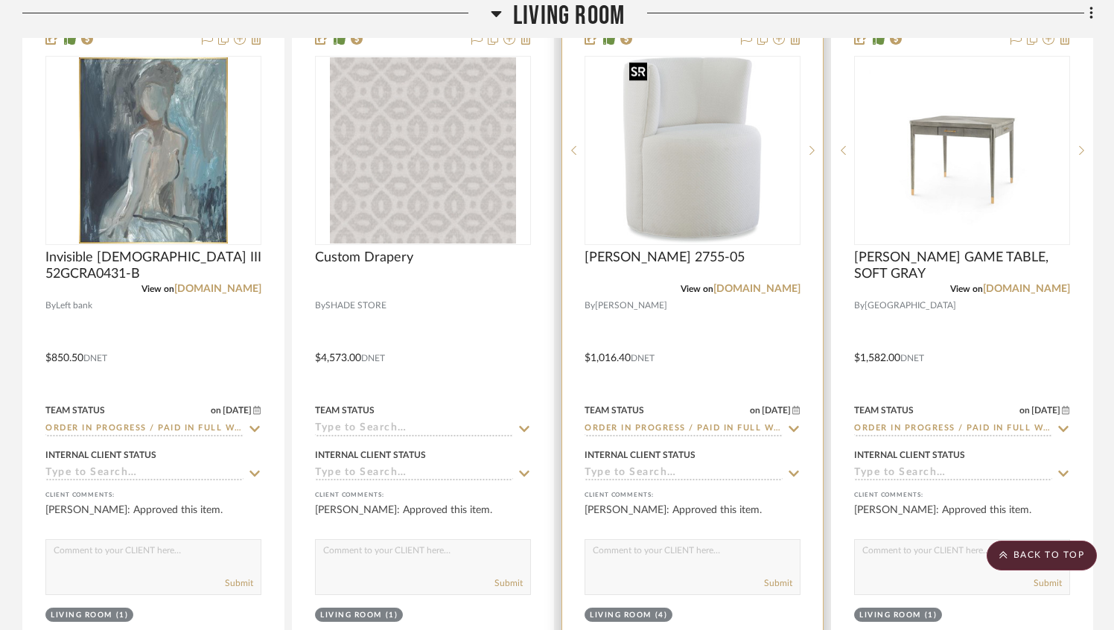
click at [708, 202] on img "0" at bounding box center [692, 150] width 138 height 186
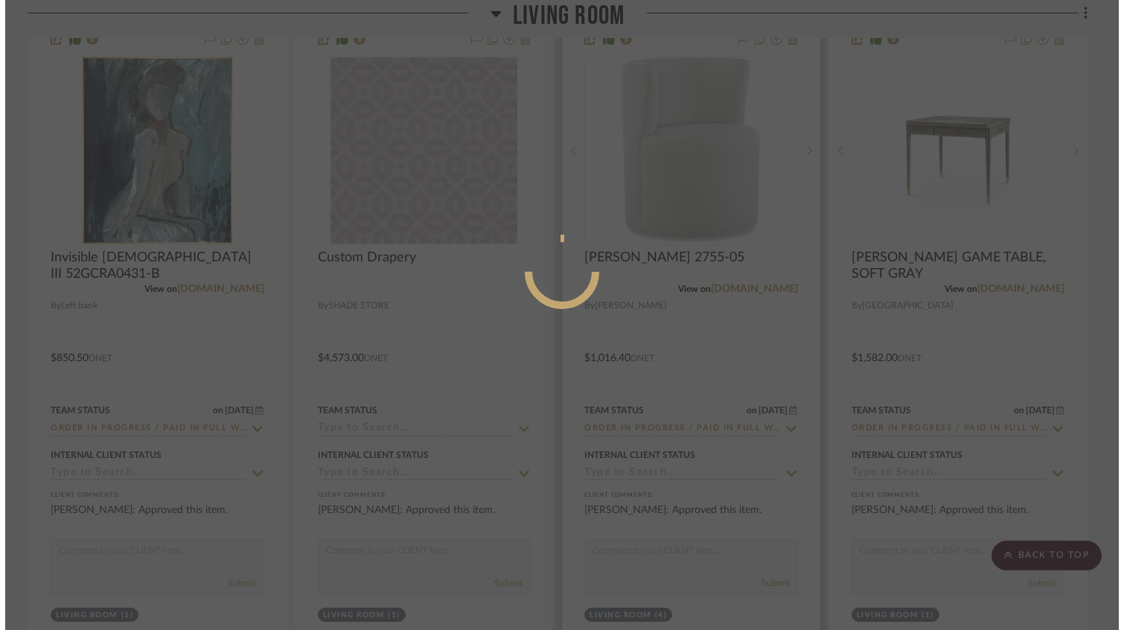
scroll to position [0, 0]
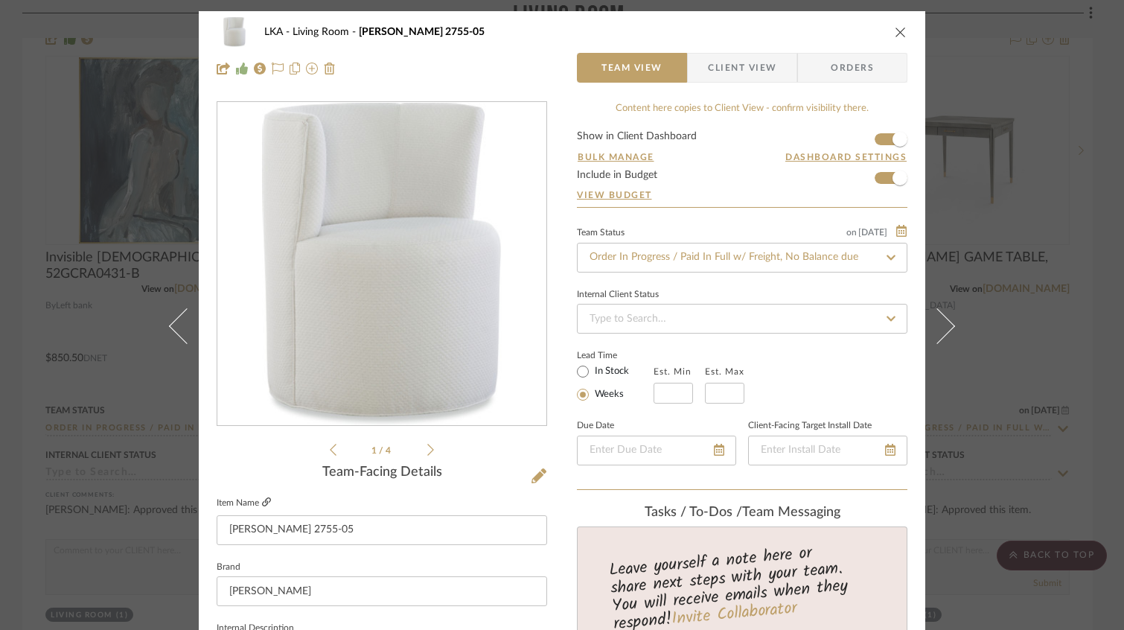
click at [262, 500] on icon at bounding box center [266, 501] width 9 height 9
click at [895, 34] on icon "close" at bounding box center [901, 32] width 12 height 12
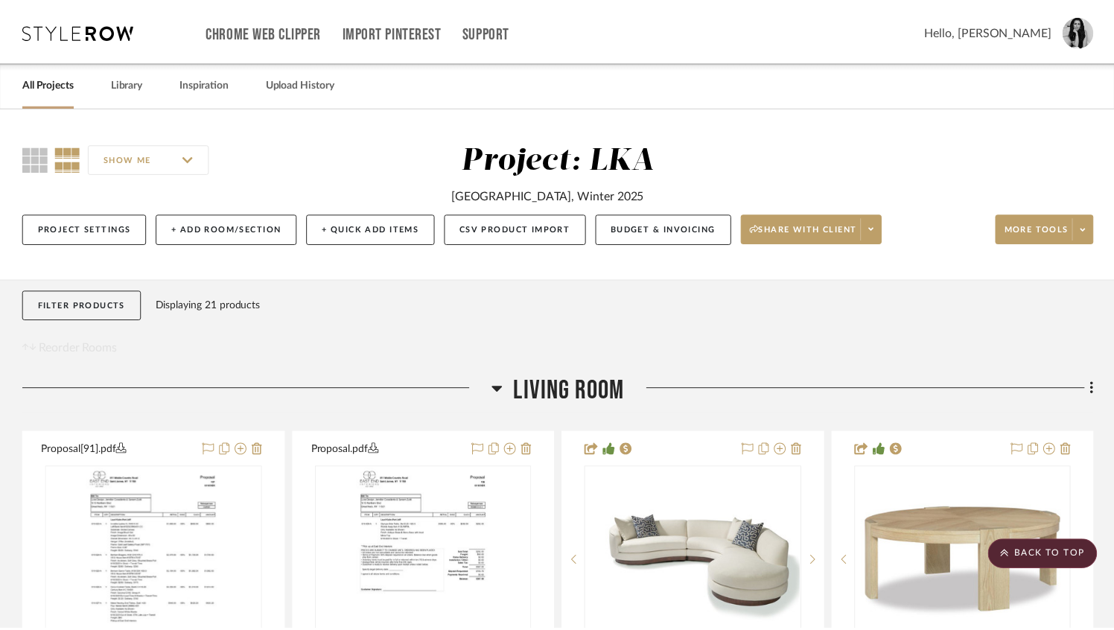
scroll to position [2392, 0]
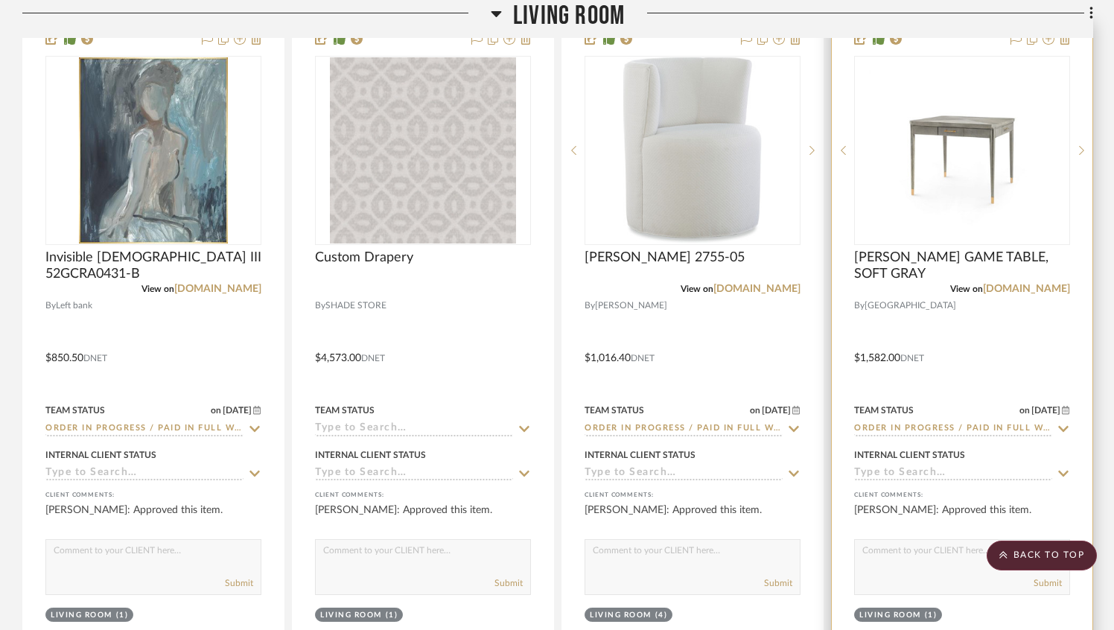
click at [938, 207] on img "0" at bounding box center [962, 150] width 186 height 186
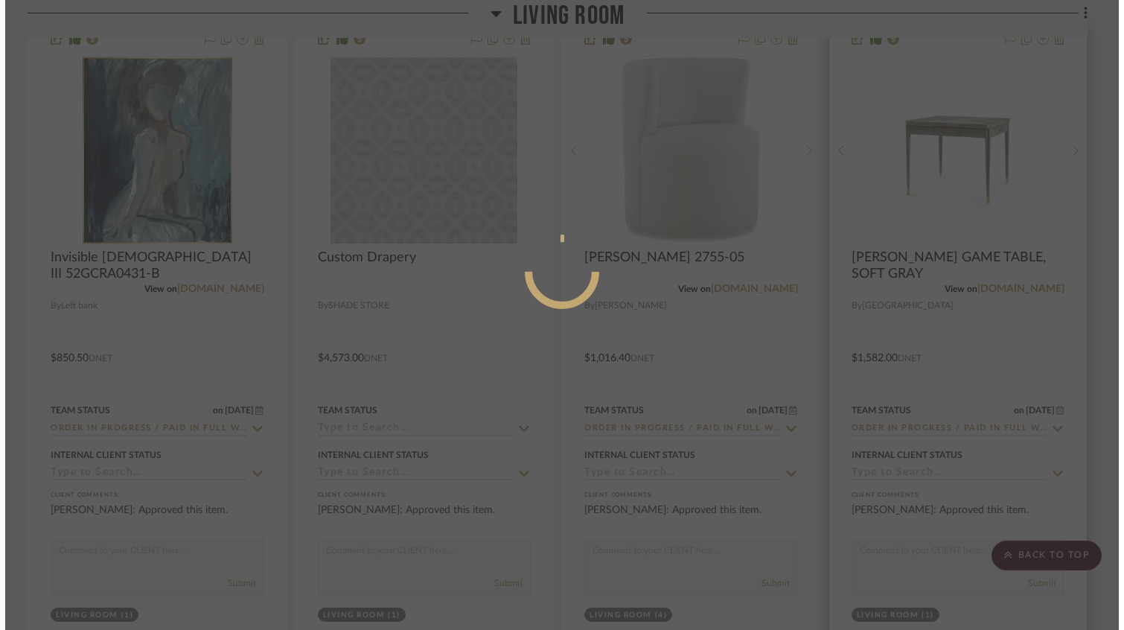
scroll to position [0, 0]
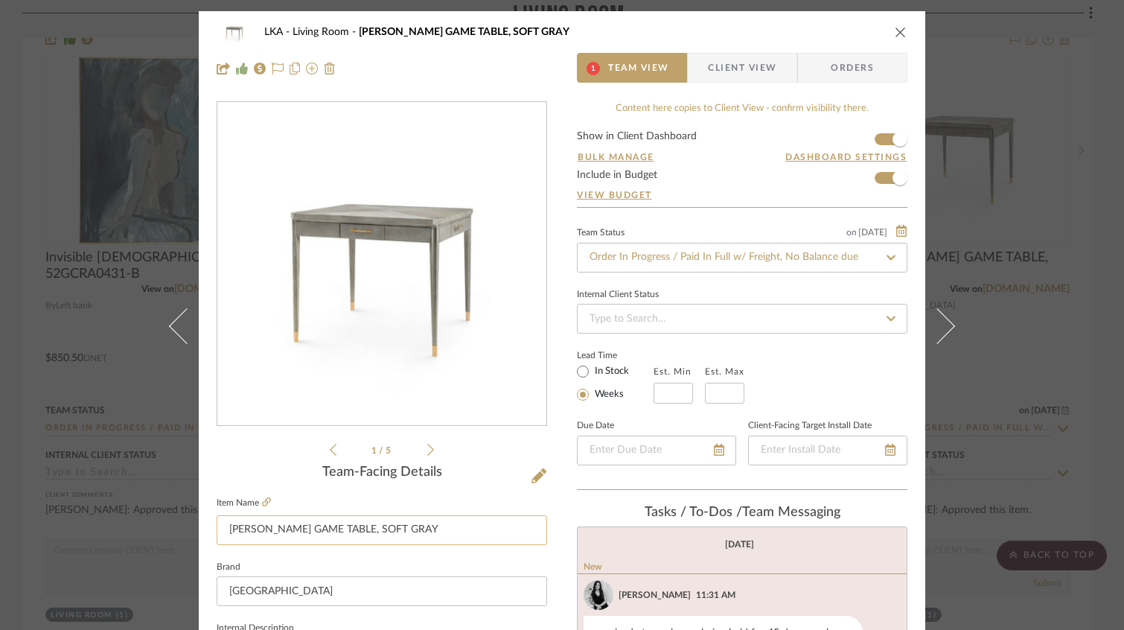
drag, startPoint x: 338, startPoint y: 526, endPoint x: 213, endPoint y: 525, distance: 125.1
click at [217, 525] on input "[PERSON_NAME] GAME TABLE, SOFT GRAY" at bounding box center [382, 530] width 331 height 30
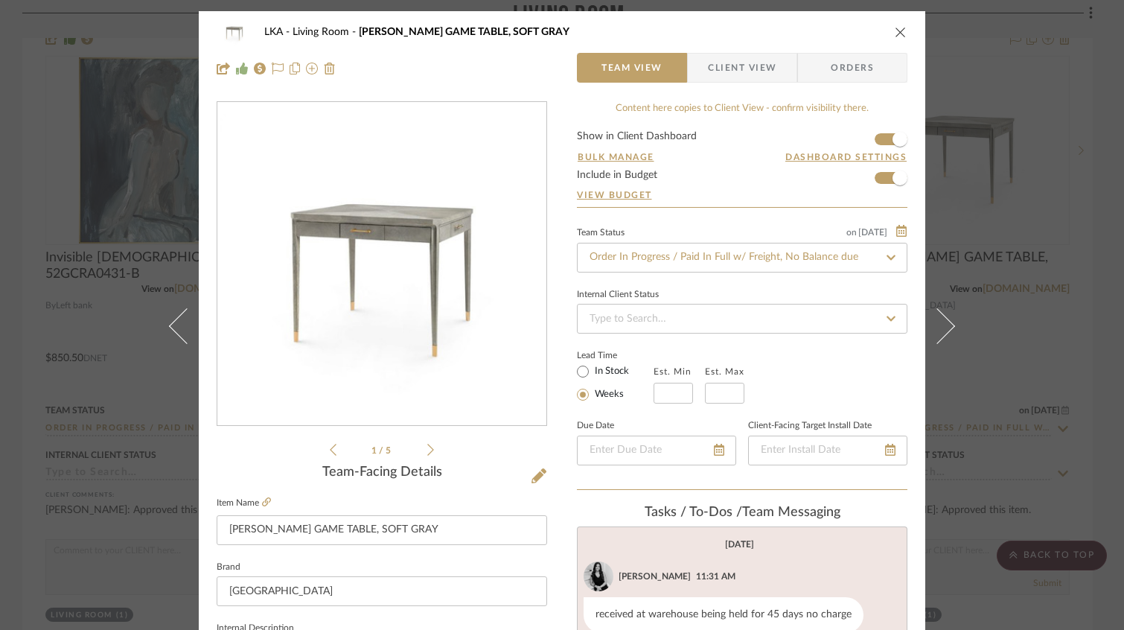
click at [899, 25] on div "LKA Living Room [PERSON_NAME] GAME TABLE, SOFT GRAY" at bounding box center [562, 32] width 691 height 30
click at [896, 27] on icon "close" at bounding box center [901, 32] width 12 height 12
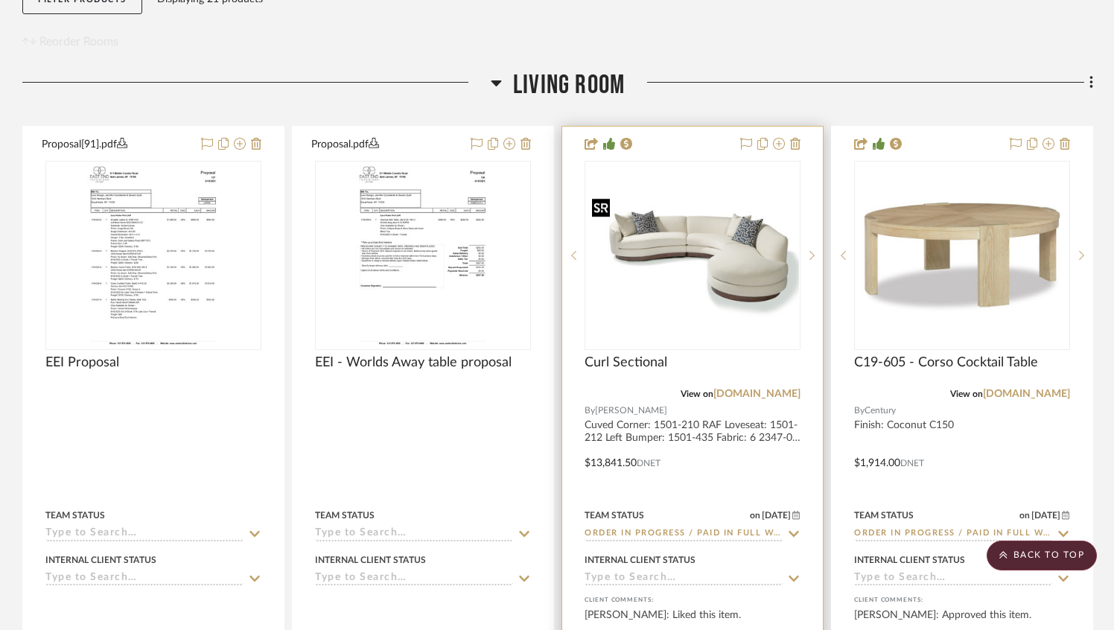
scroll to position [335, 0]
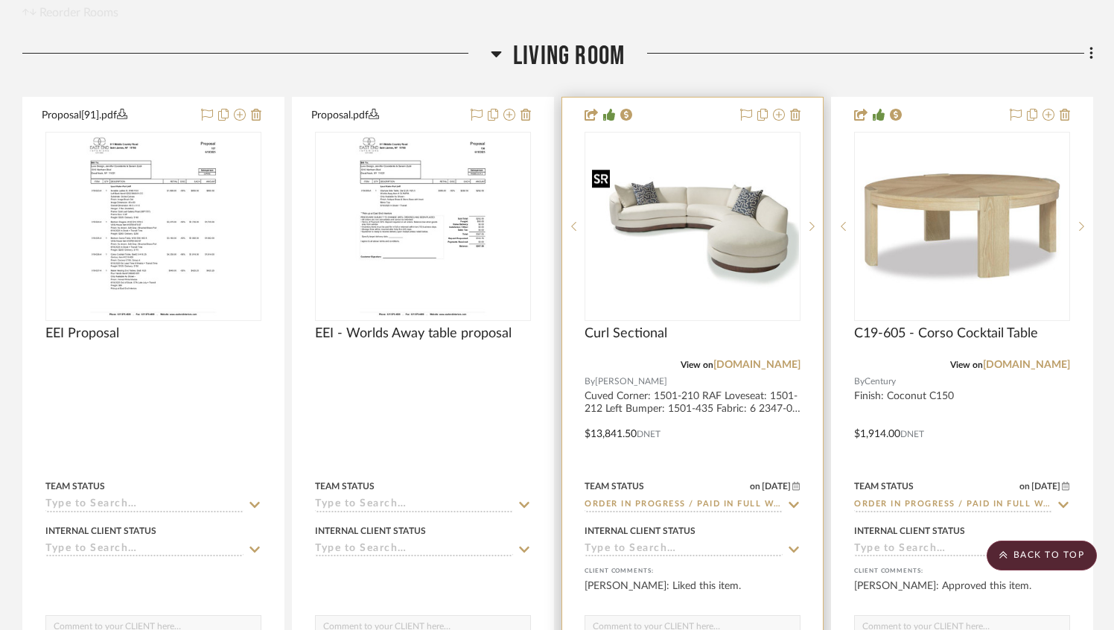
click at [670, 276] on img "0" at bounding box center [692, 226] width 213 height 128
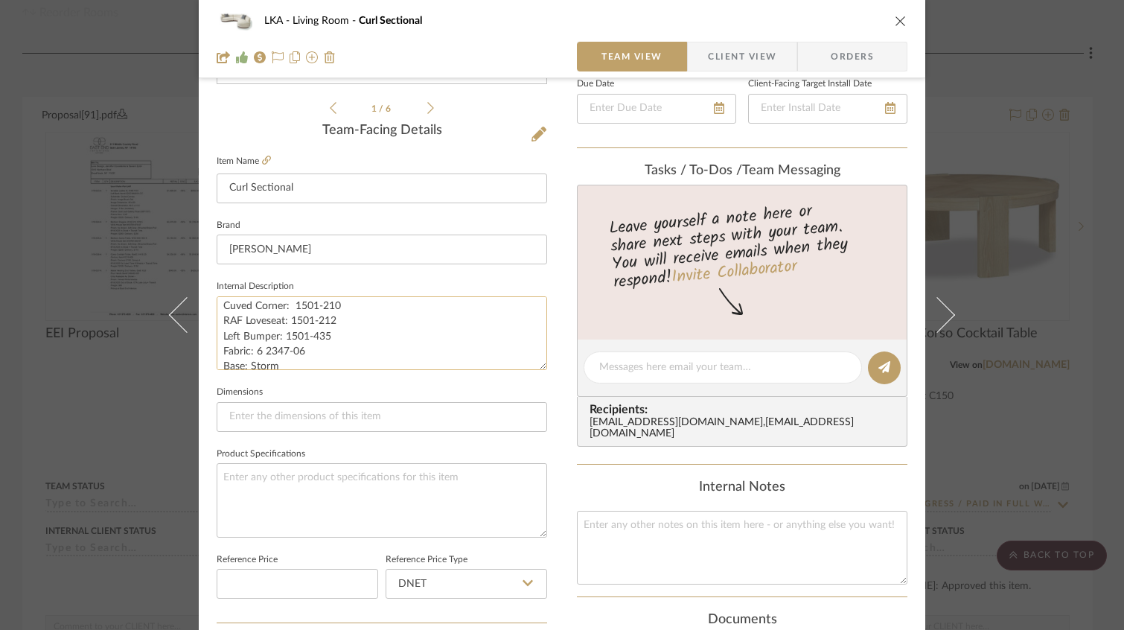
scroll to position [15, 0]
drag, startPoint x: 308, startPoint y: 343, endPoint x: 220, endPoint y: 339, distance: 87.9
click at [220, 339] on textarea "Cuved Corner: 1501-210 RAF Loveseat: 1501-212 Left Bumper: 1501-435 Fabric: 6 2…" at bounding box center [382, 333] width 331 height 74
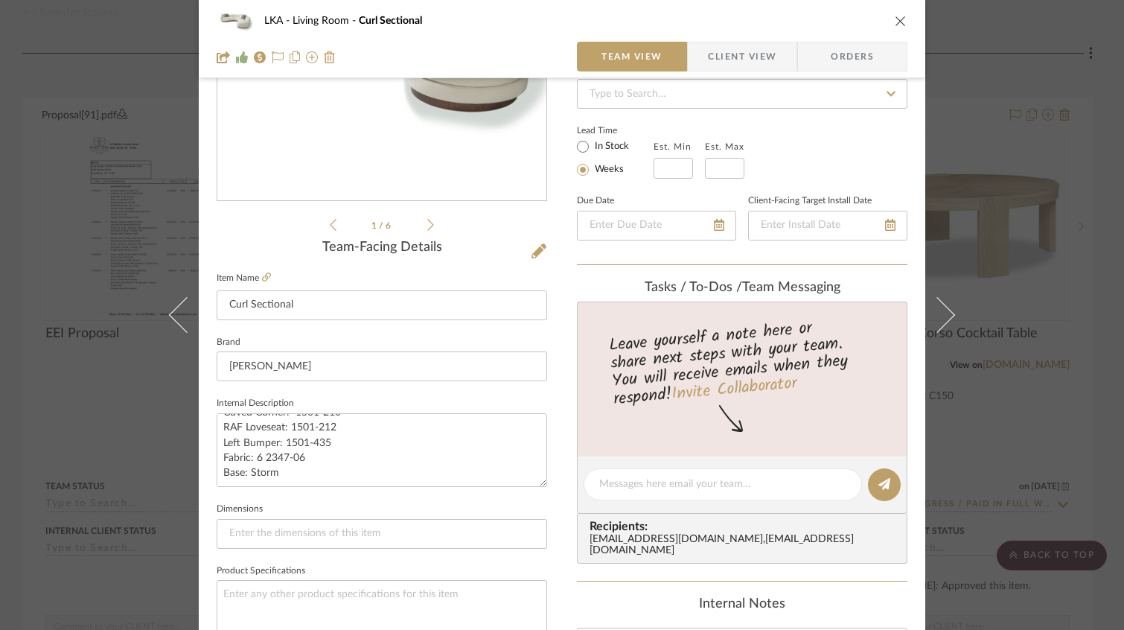
click at [896, 18] on icon "close" at bounding box center [901, 21] width 12 height 12
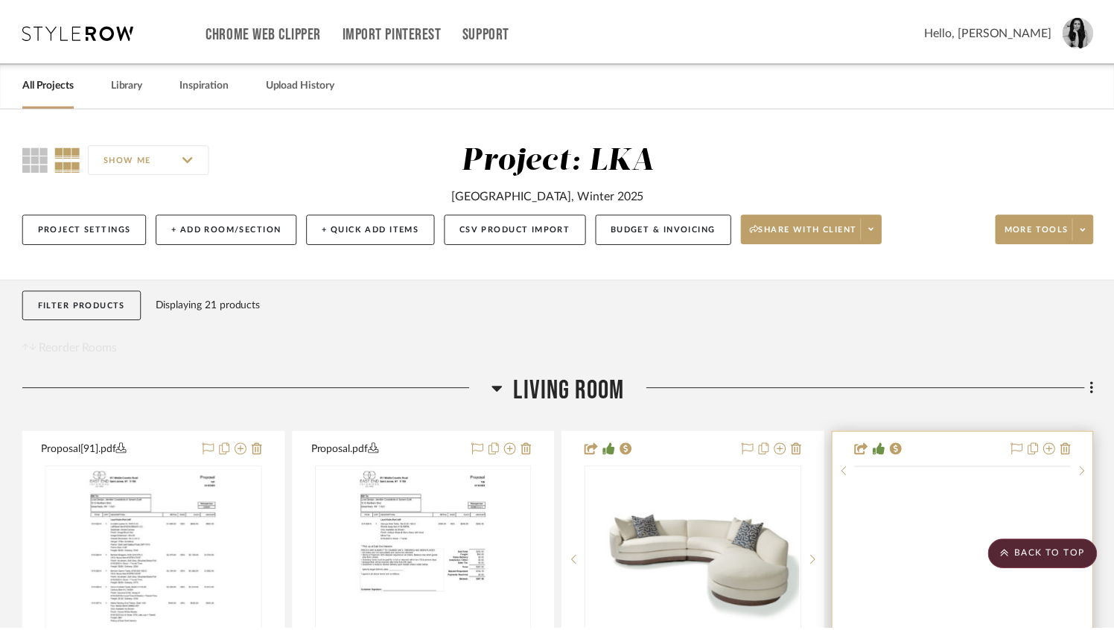
scroll to position [335, 0]
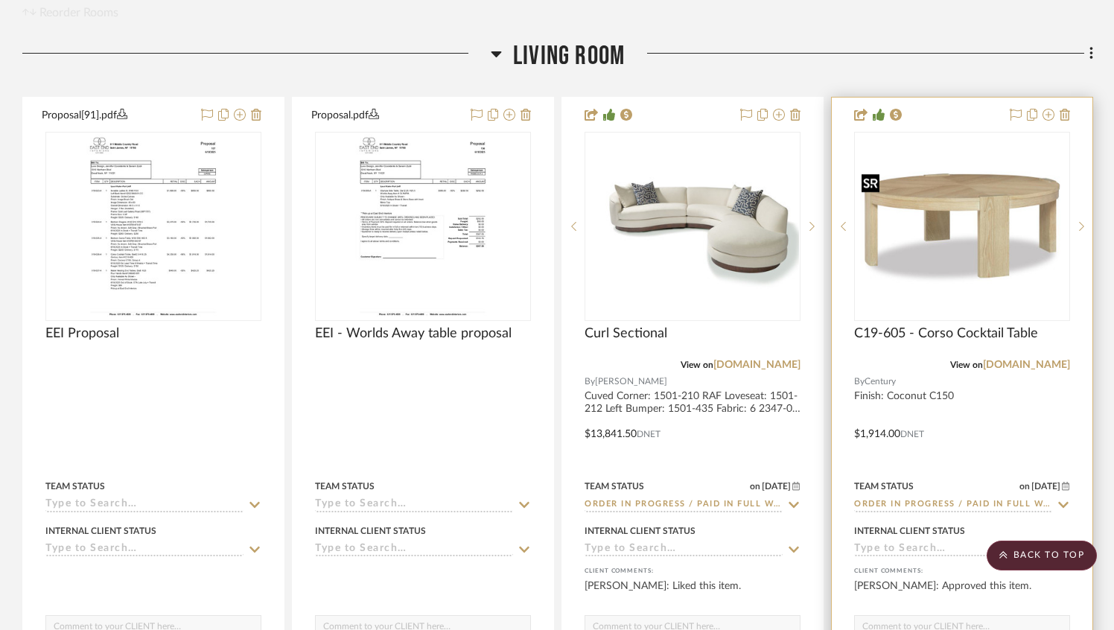
click at [0, 0] on img at bounding box center [0, 0] width 0 height 0
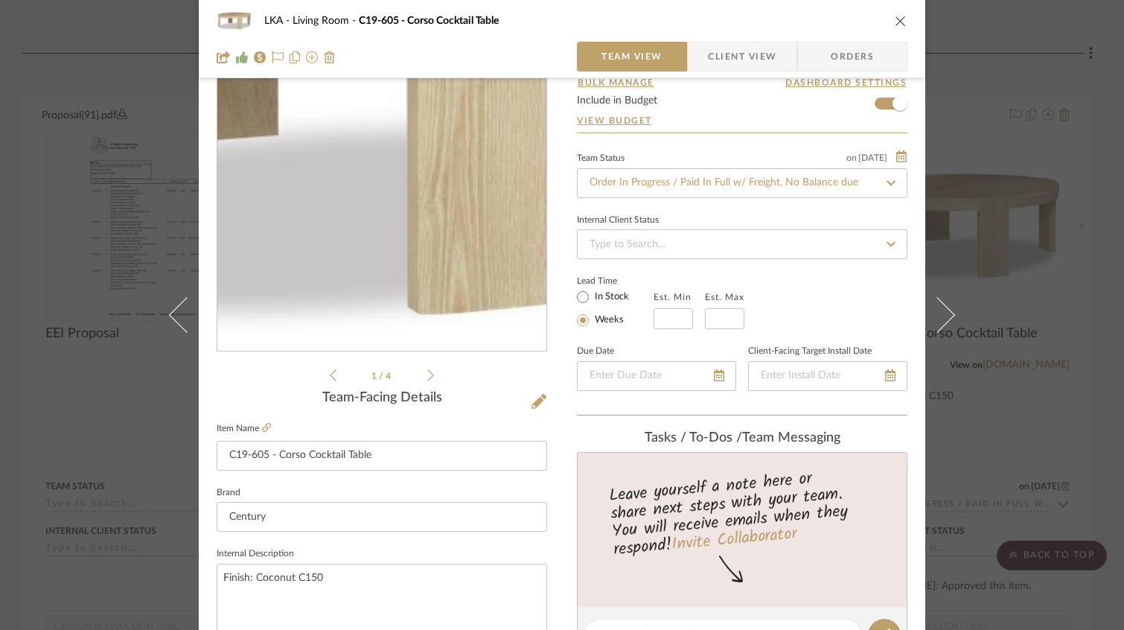
scroll to position [130, 0]
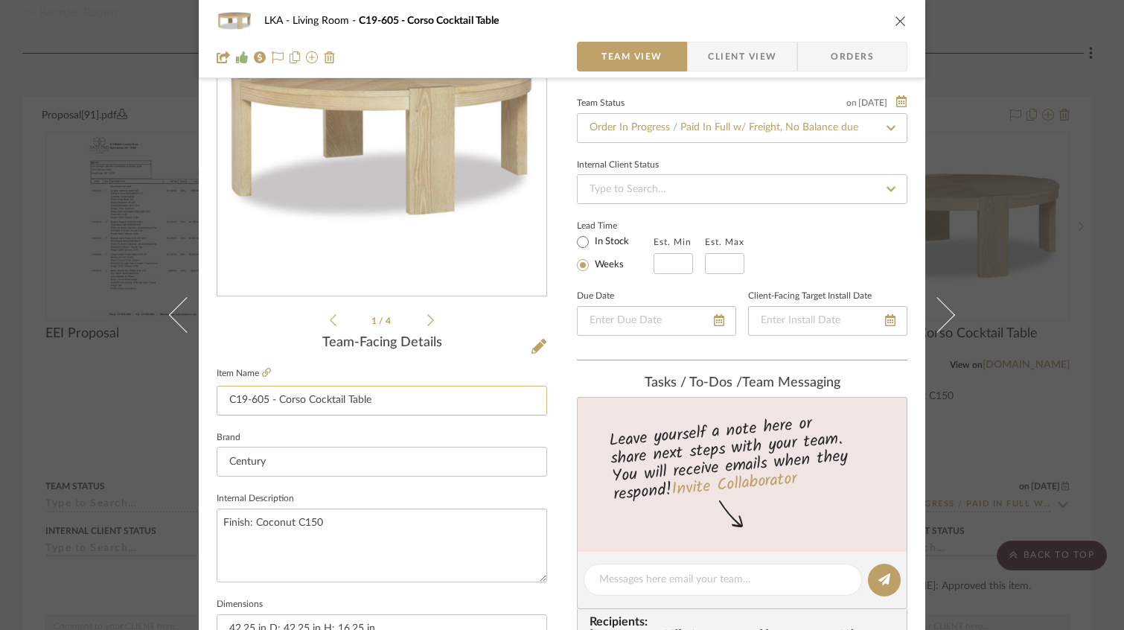
drag, startPoint x: 370, startPoint y: 401, endPoint x: 276, endPoint y: 398, distance: 93.9
click at [276, 398] on input "C19-605 - Corso Cocktail Table" at bounding box center [382, 401] width 331 height 30
